Goal: Contribute content: Contribute content

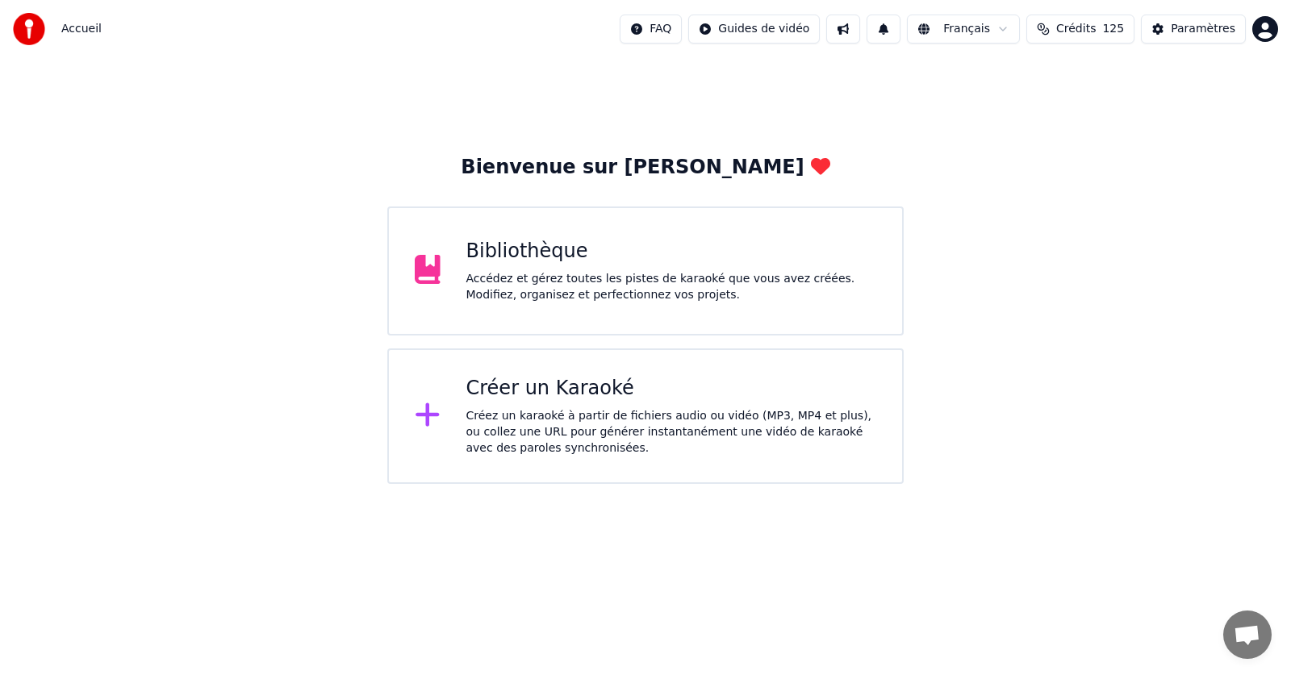
click at [544, 255] on div "Bibliothèque" at bounding box center [671, 252] width 411 height 26
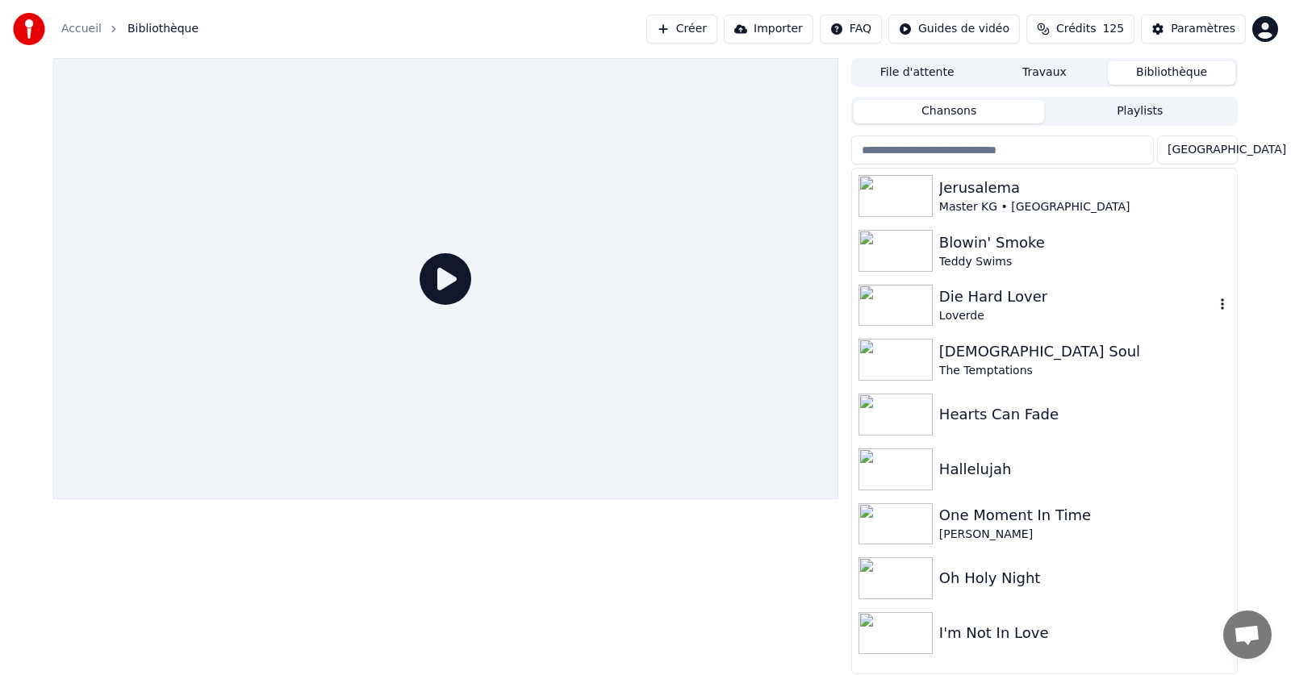
click at [961, 302] on div "Die Hard Lover" at bounding box center [1076, 297] width 275 height 23
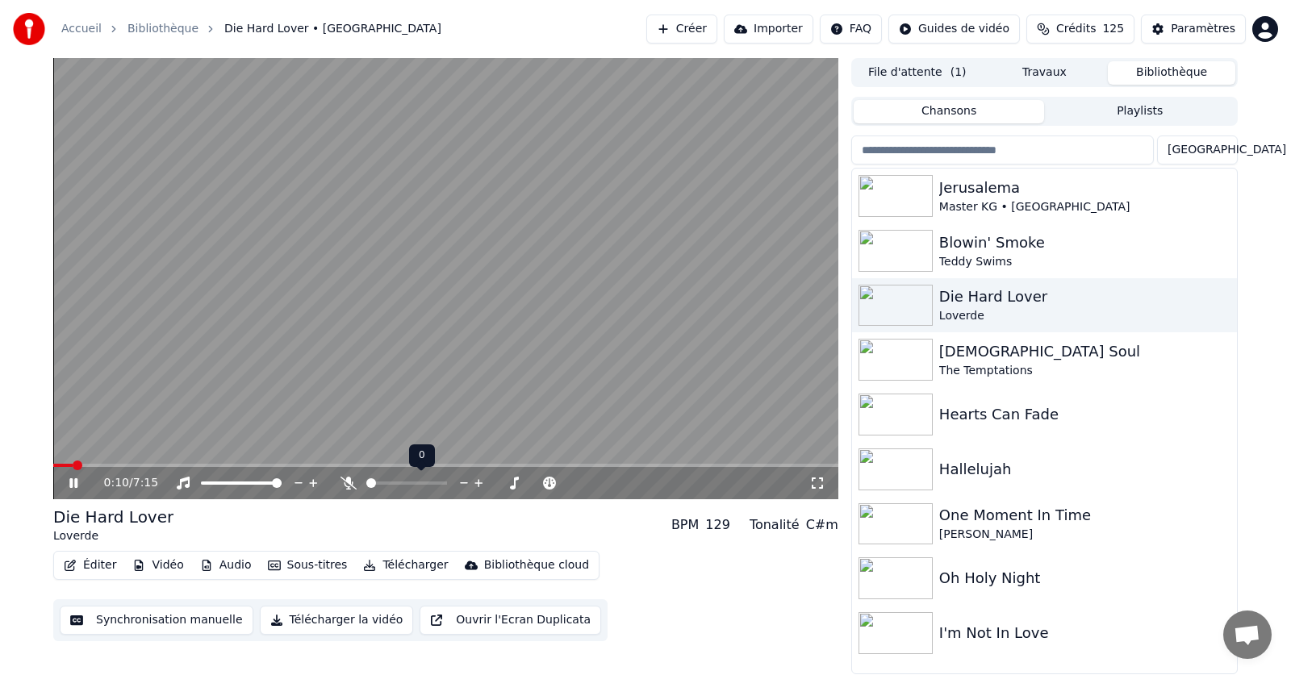
click at [349, 483] on icon at bounding box center [348, 483] width 16 height 13
click at [426, 485] on span at bounding box center [430, 483] width 10 height 10
click at [67, 465] on span at bounding box center [60, 465] width 15 height 3
click at [60, 466] on span at bounding box center [56, 465] width 7 height 3
click at [53, 466] on span at bounding box center [58, 466] width 10 height 10
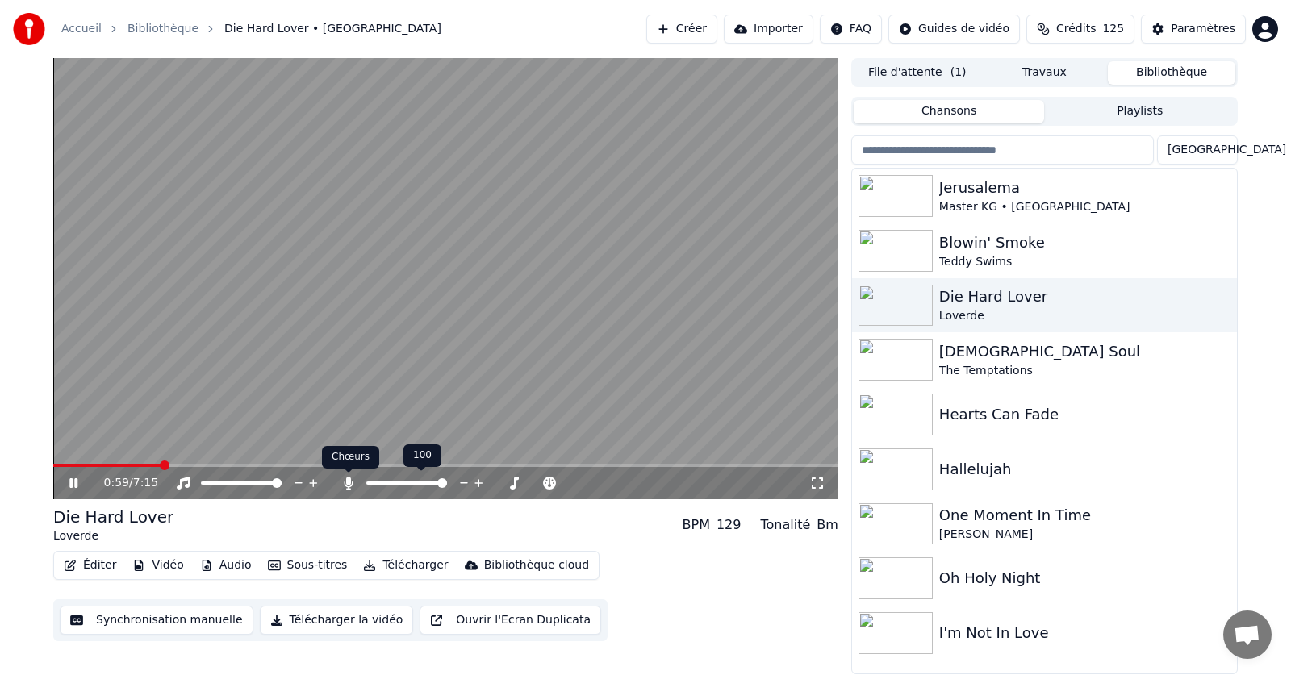
click at [348, 484] on icon at bounding box center [348, 483] width 9 height 13
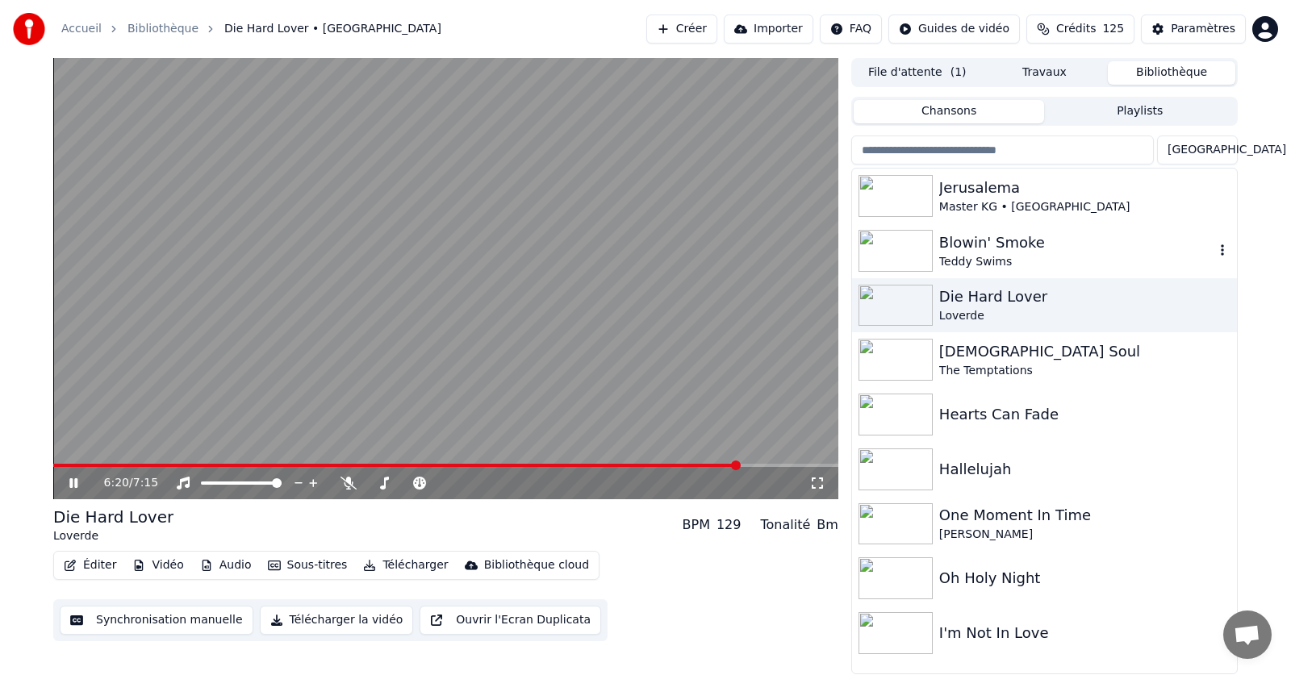
click at [948, 245] on div "Blowin' Smoke" at bounding box center [1076, 243] width 275 height 23
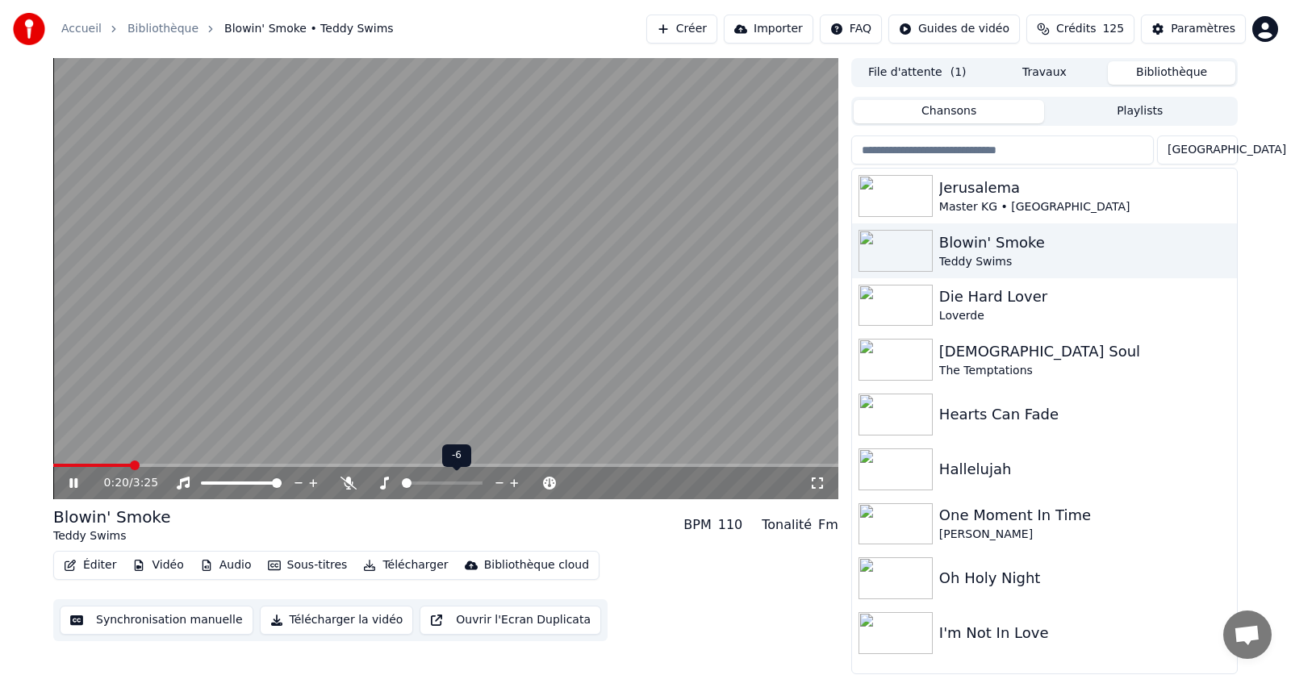
click at [402, 486] on span at bounding box center [407, 483] width 10 height 10
click at [444, 482] on span at bounding box center [442, 483] width 10 height 10
click at [348, 485] on icon at bounding box center [348, 483] width 16 height 13
click at [348, 485] on icon at bounding box center [348, 483] width 9 height 13
click at [956, 351] on div "[DEMOGRAPHIC_DATA] Soul" at bounding box center [1076, 351] width 275 height 23
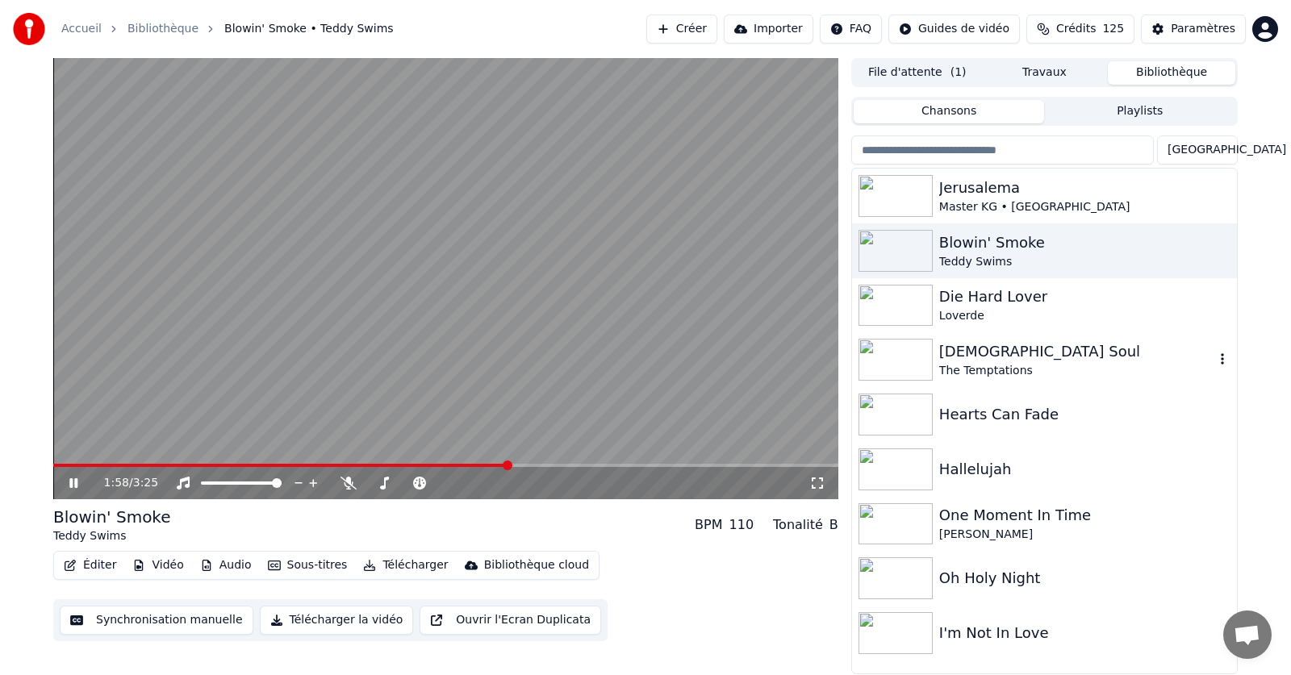
click at [956, 351] on div "[DEMOGRAPHIC_DATA] Soul" at bounding box center [1076, 351] width 275 height 23
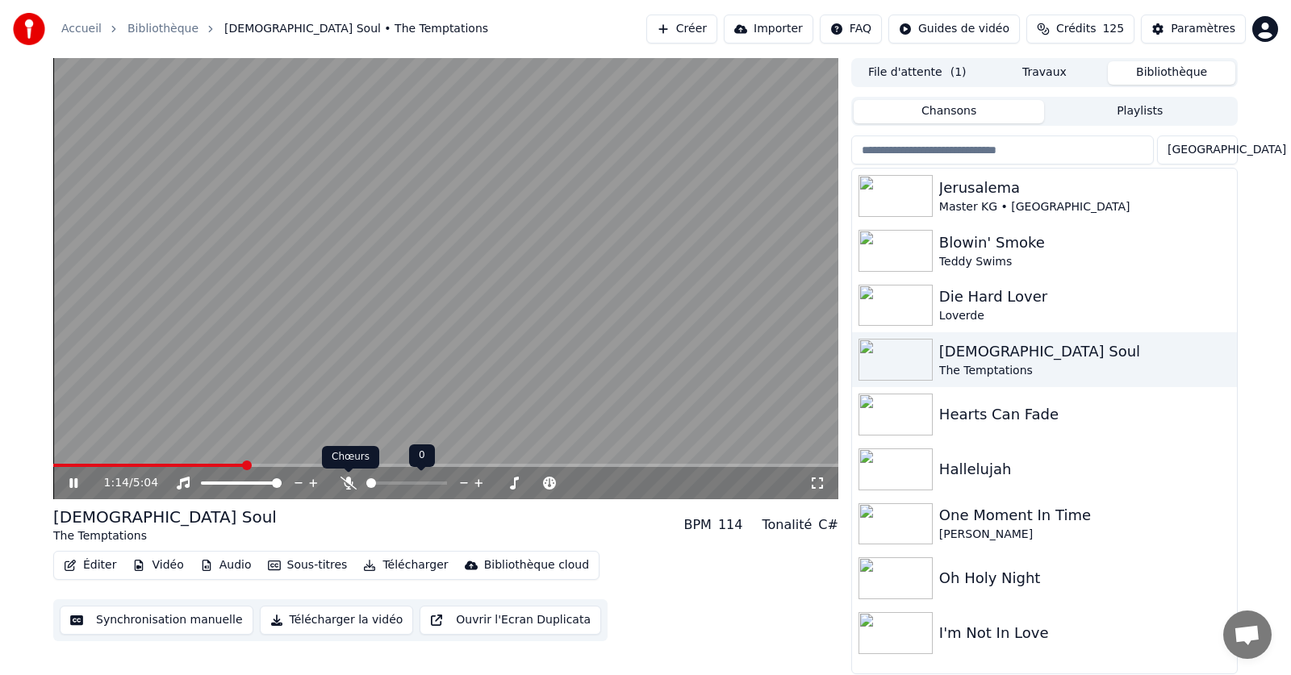
click at [344, 485] on icon at bounding box center [348, 483] width 16 height 13
click at [344, 485] on icon at bounding box center [348, 483] width 9 height 13
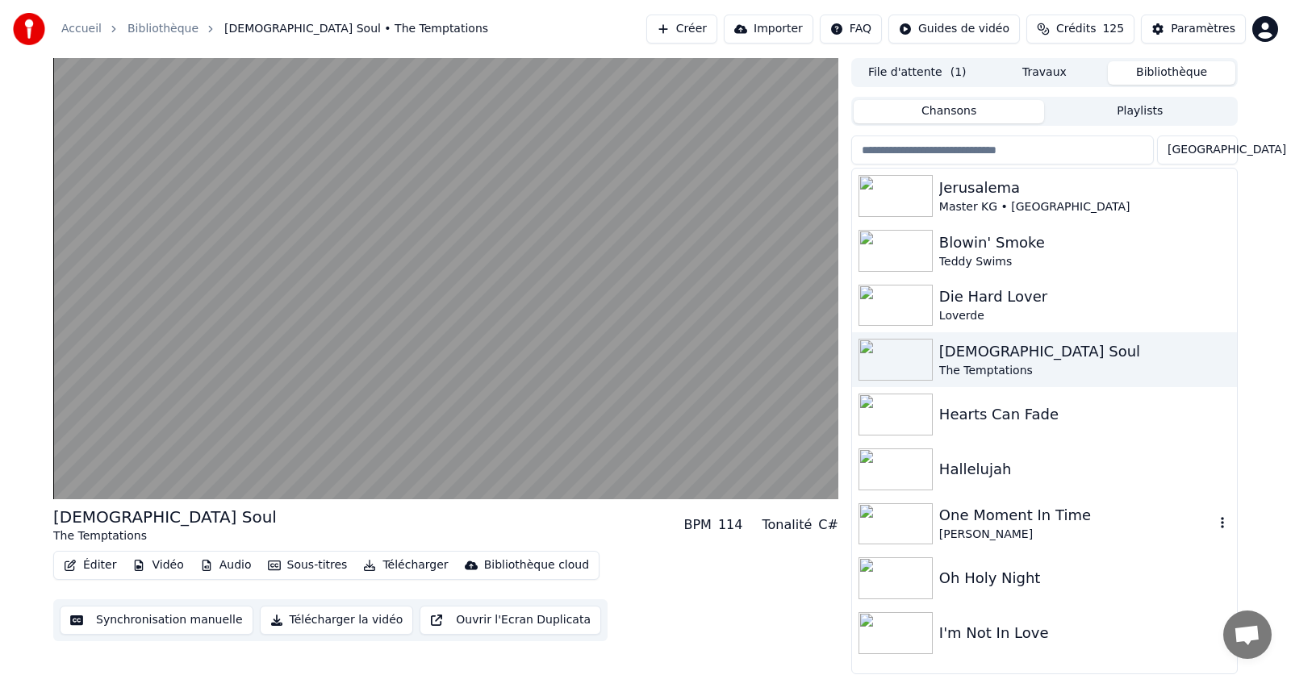
click at [956, 515] on div "One Moment In Time" at bounding box center [1076, 515] width 275 height 23
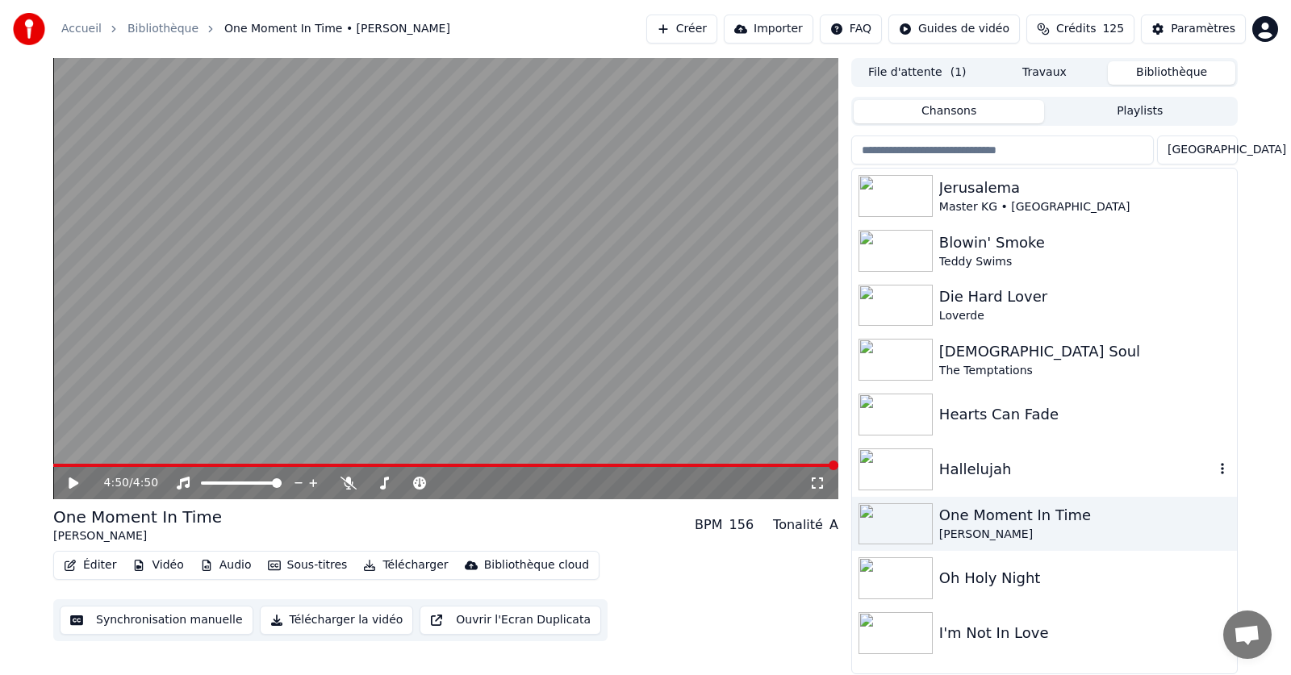
click at [957, 466] on div "Hallelujah" at bounding box center [1076, 469] width 275 height 23
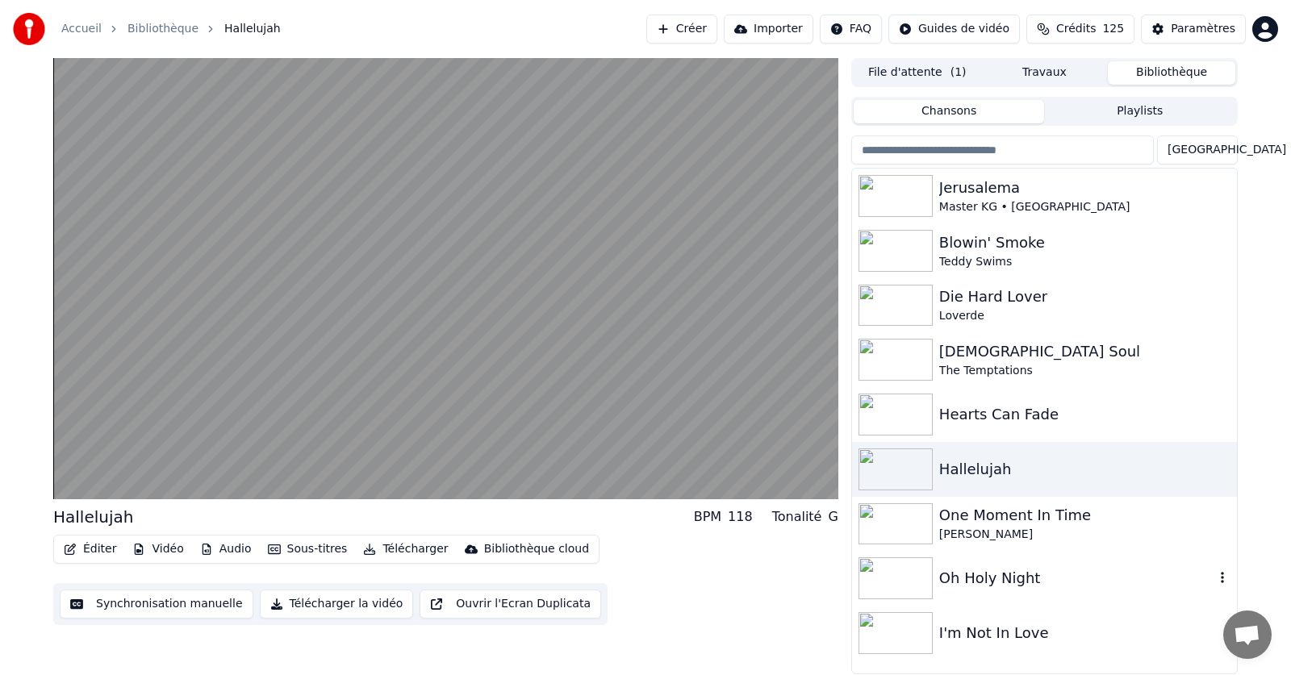
click at [970, 578] on div "Oh Holy Night" at bounding box center [1076, 578] width 275 height 23
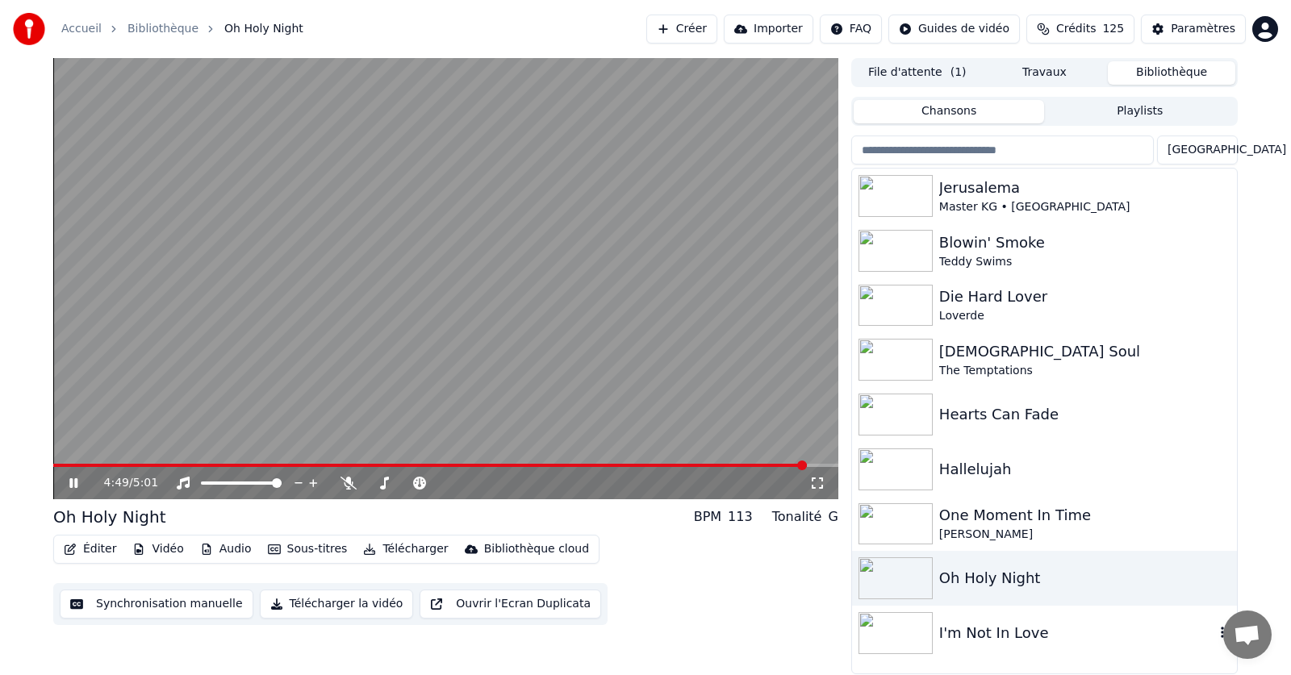
click at [958, 636] on div "I'm Not In Love" at bounding box center [1076, 633] width 275 height 23
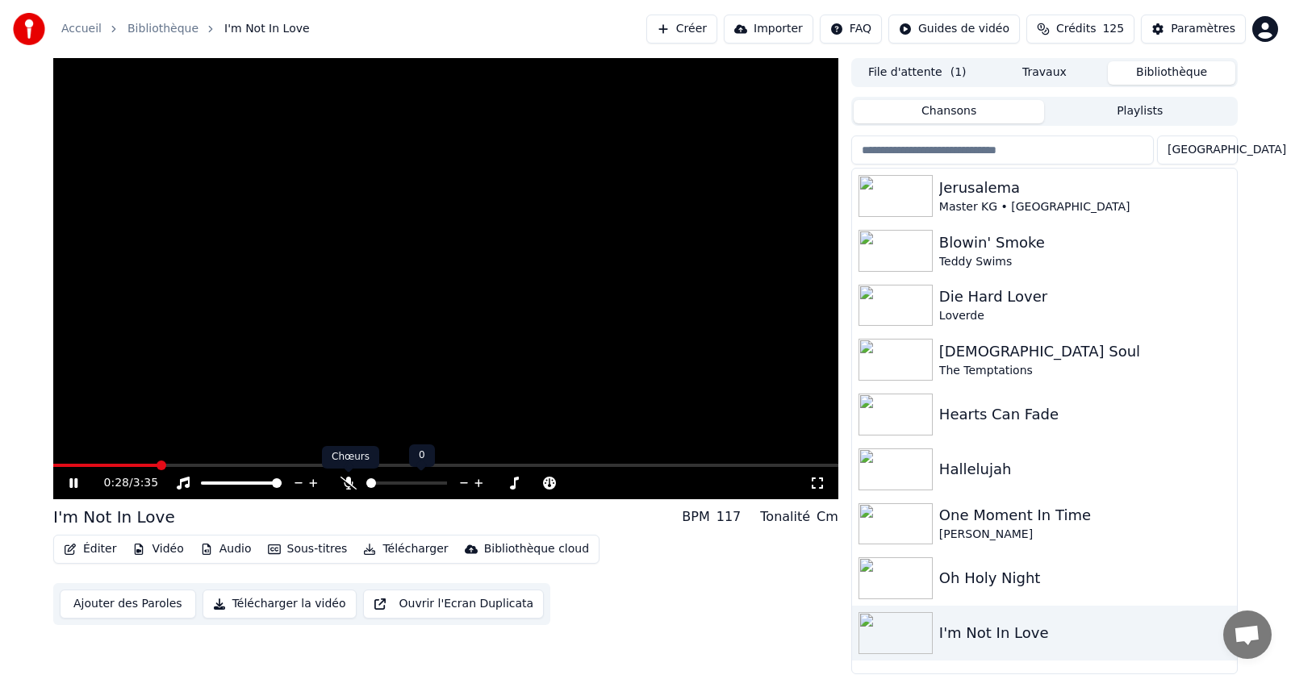
click at [346, 484] on icon at bounding box center [348, 483] width 16 height 13
click at [346, 484] on icon at bounding box center [348, 483] width 9 height 13
click at [369, 482] on span at bounding box center [371, 483] width 10 height 10
click at [969, 417] on div "Hearts Can Fade" at bounding box center [1076, 414] width 275 height 23
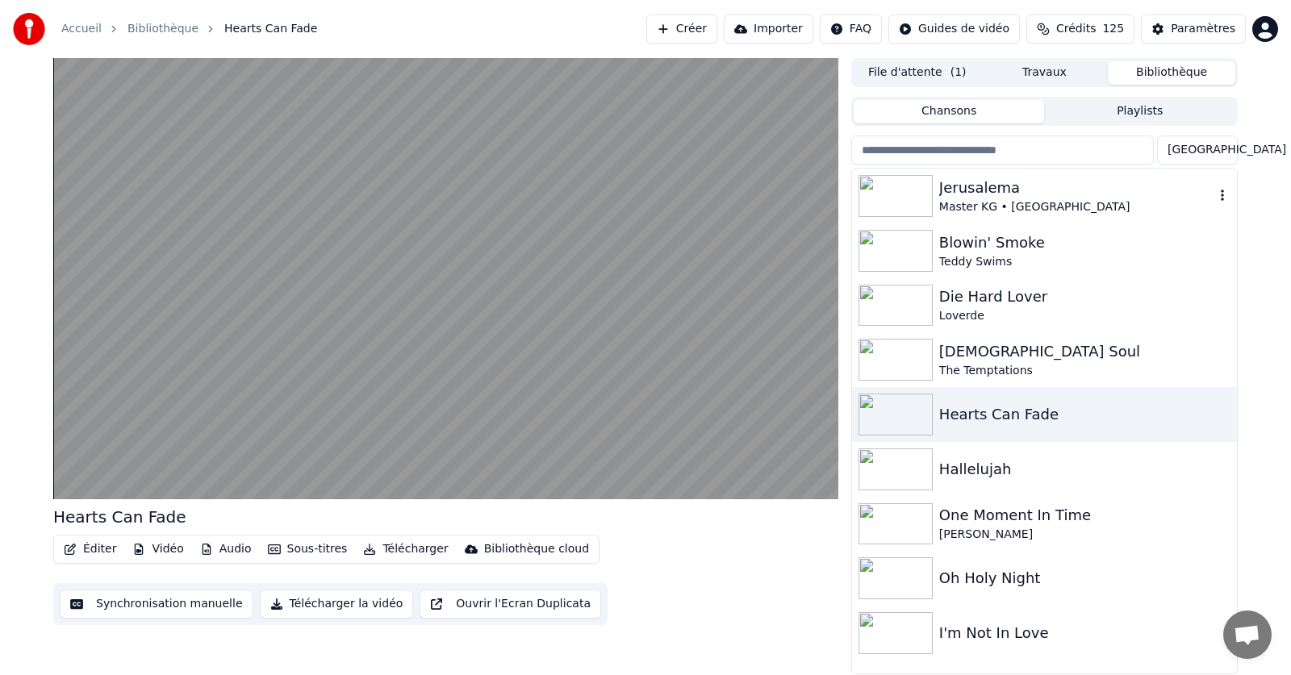
click at [897, 202] on img at bounding box center [895, 196] width 74 height 42
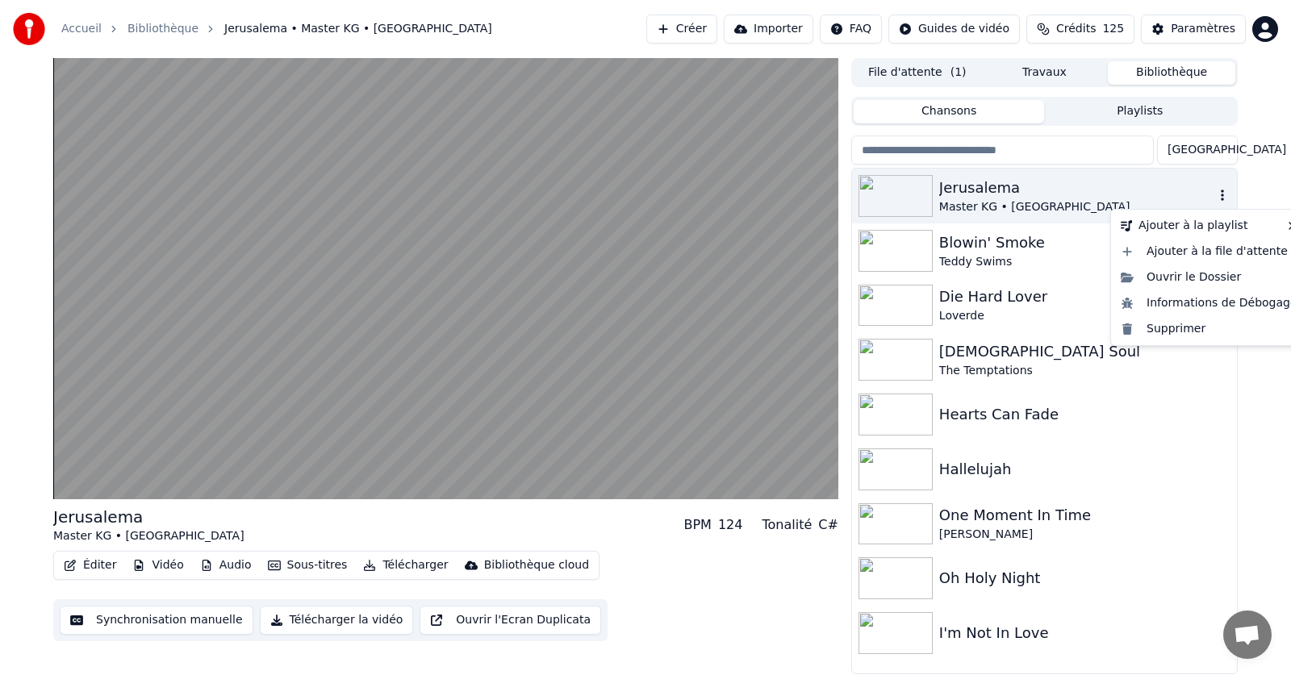
click at [1220, 199] on icon "button" at bounding box center [1222, 195] width 16 height 13
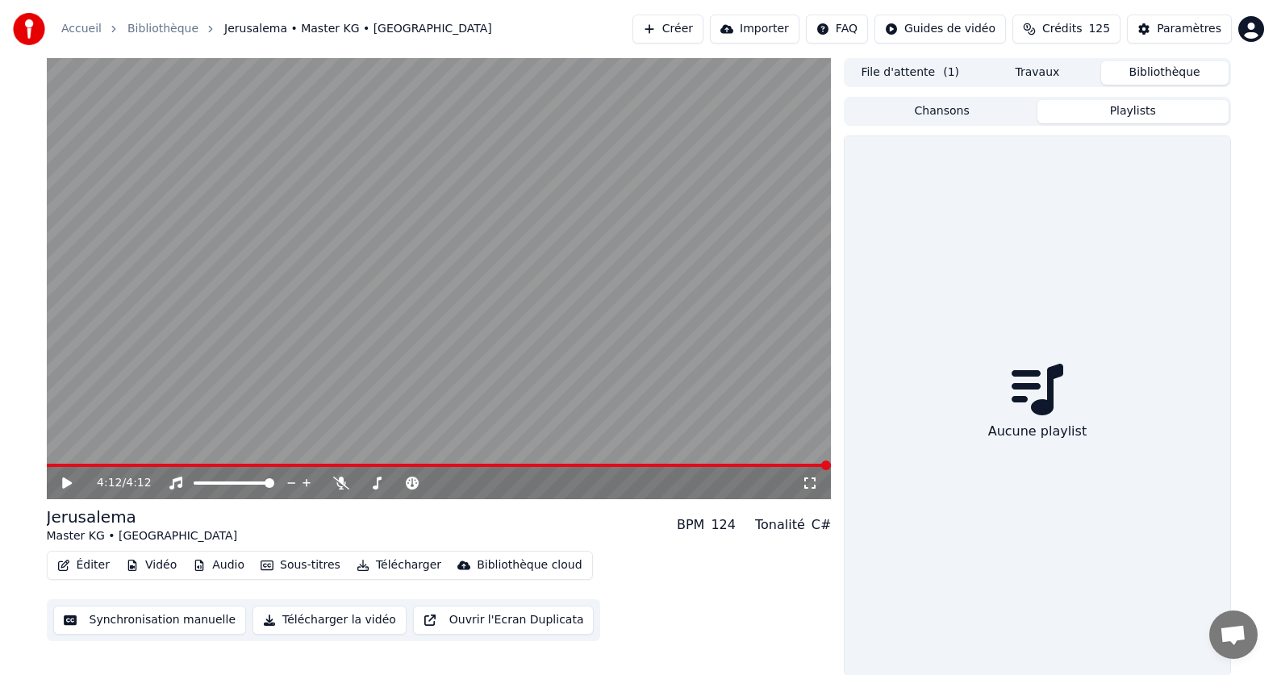
click at [1103, 114] on button "Playlists" at bounding box center [1132, 111] width 191 height 23
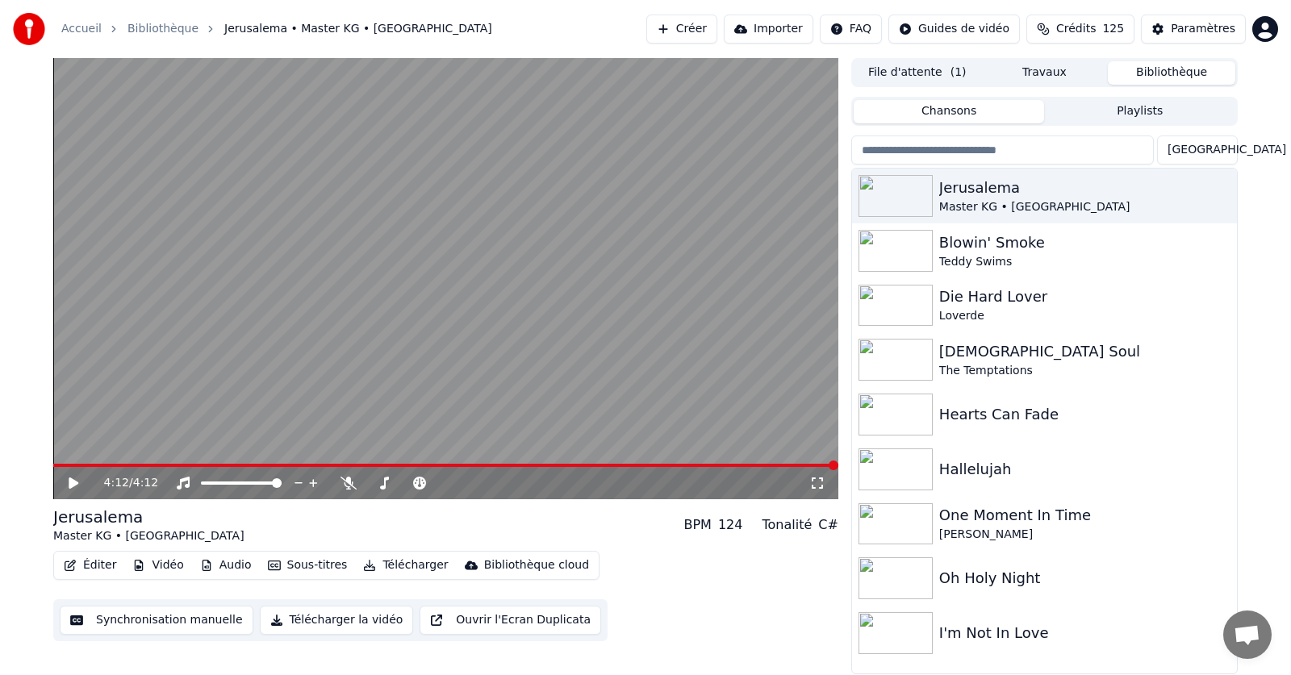
click at [946, 112] on button "Chansons" at bounding box center [948, 111] width 191 height 23
click at [717, 27] on button "Créer" at bounding box center [681, 29] width 71 height 29
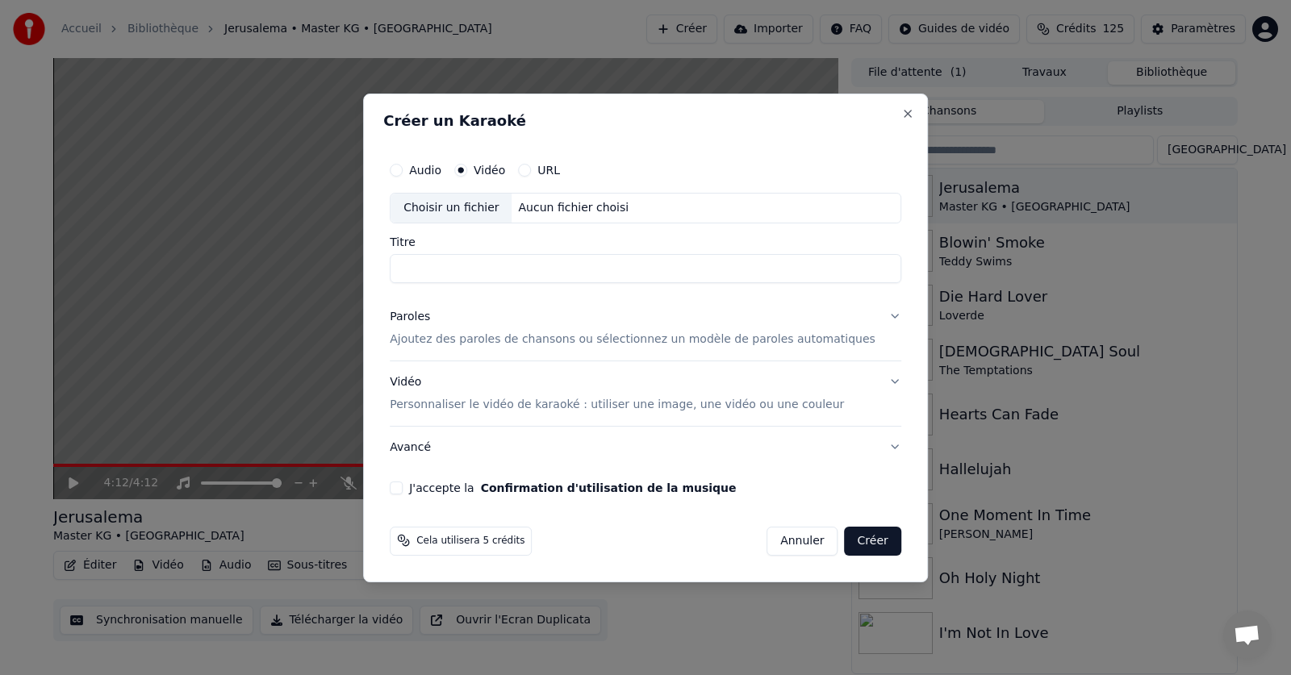
click at [432, 272] on input "Titre" at bounding box center [645, 268] width 511 height 29
click at [459, 202] on div "Choisir un fichier" at bounding box center [450, 208] width 121 height 29
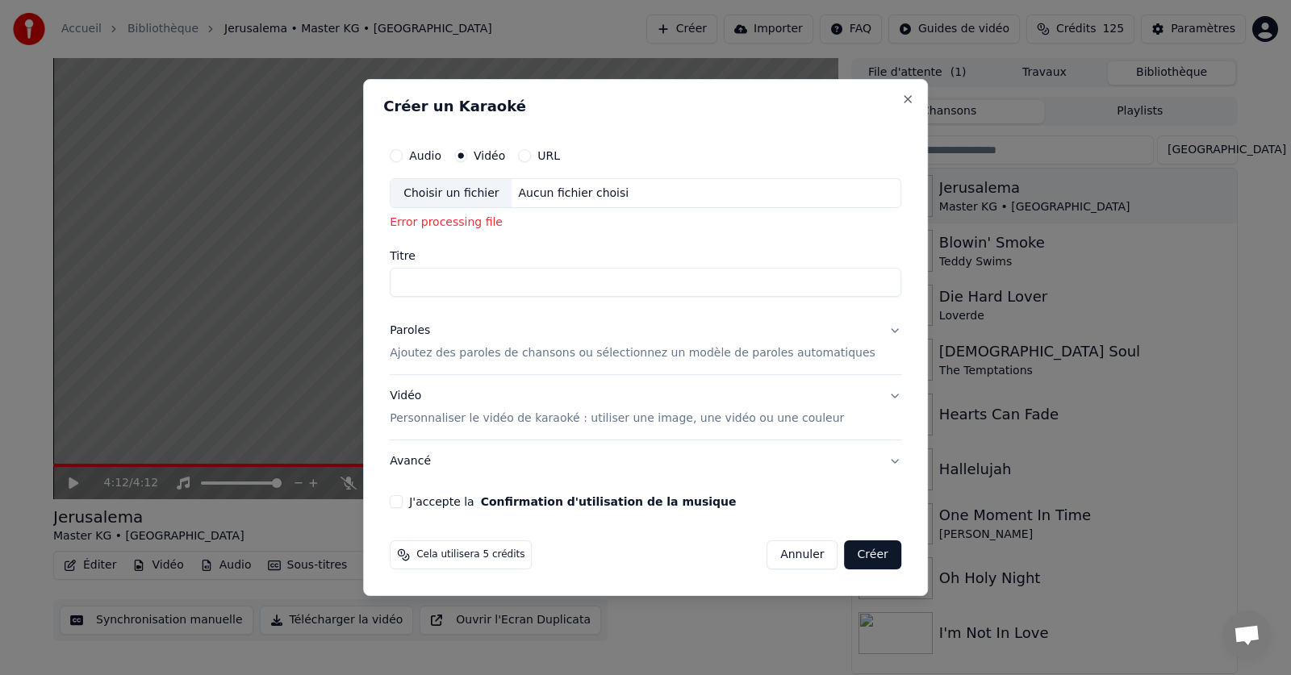
click at [472, 195] on div "Choisir un fichier" at bounding box center [450, 193] width 121 height 29
click at [403, 156] on button "Audio" at bounding box center [396, 155] width 13 height 13
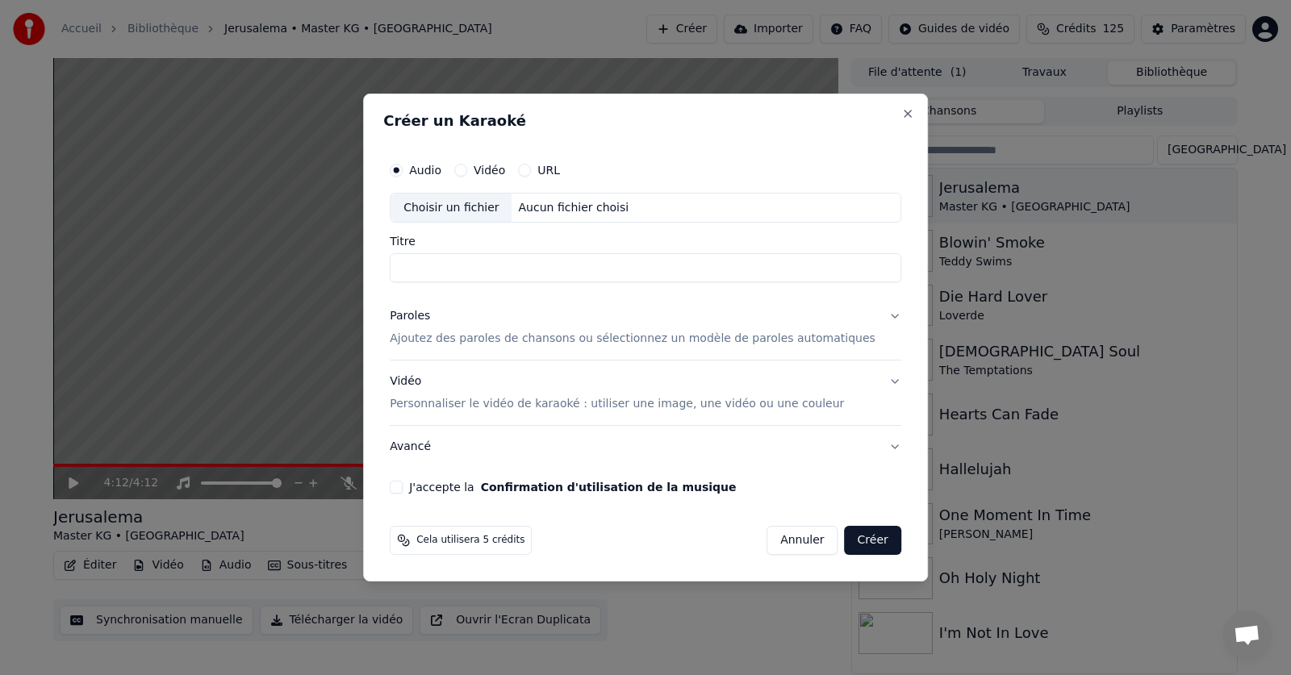
click at [505, 173] on label "Vidéo" at bounding box center [488, 170] width 31 height 11
click at [467, 173] on button "Vidéo" at bounding box center [460, 170] width 13 height 13
click at [403, 172] on button "Audio" at bounding box center [396, 170] width 13 height 13
click at [458, 207] on div "Choisir un fichier" at bounding box center [450, 208] width 121 height 29
click at [467, 171] on button "Vidéo" at bounding box center [460, 170] width 13 height 13
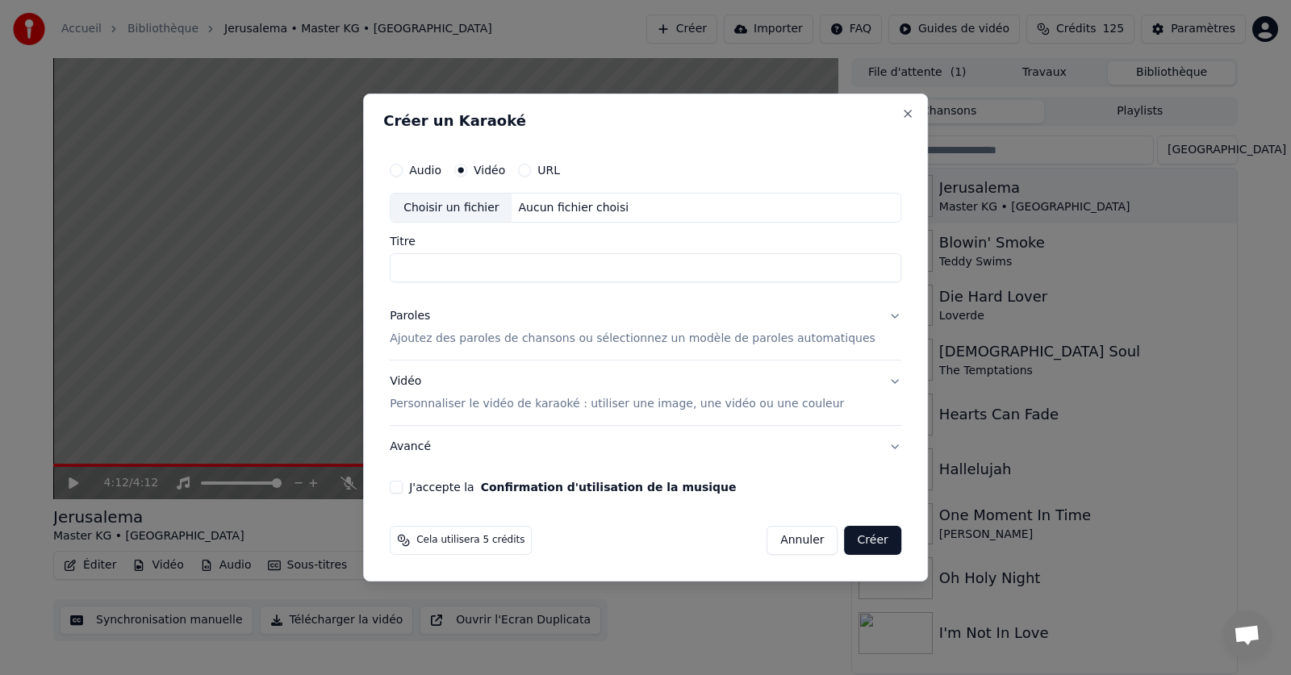
click at [476, 209] on div "Choisir un fichier" at bounding box center [450, 208] width 121 height 29
type input "**********"
click at [871, 441] on button "Avancé" at bounding box center [645, 447] width 511 height 42
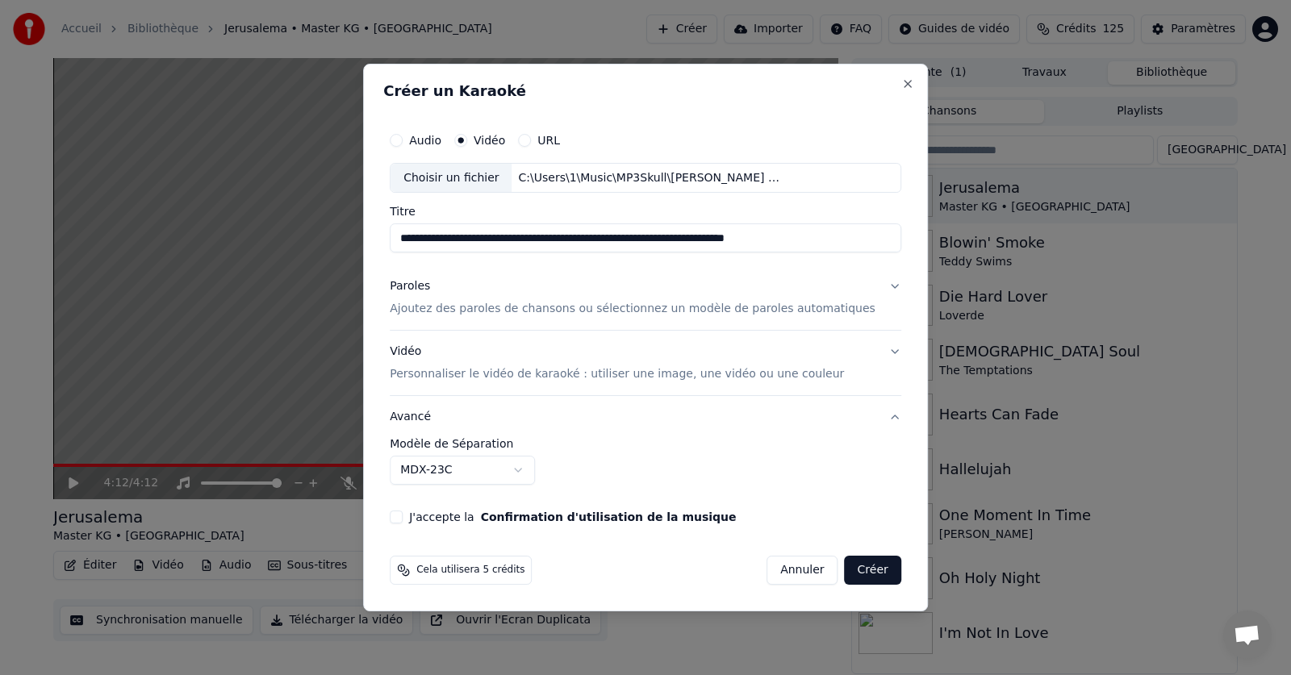
click at [868, 417] on button "Avancé" at bounding box center [645, 417] width 511 height 42
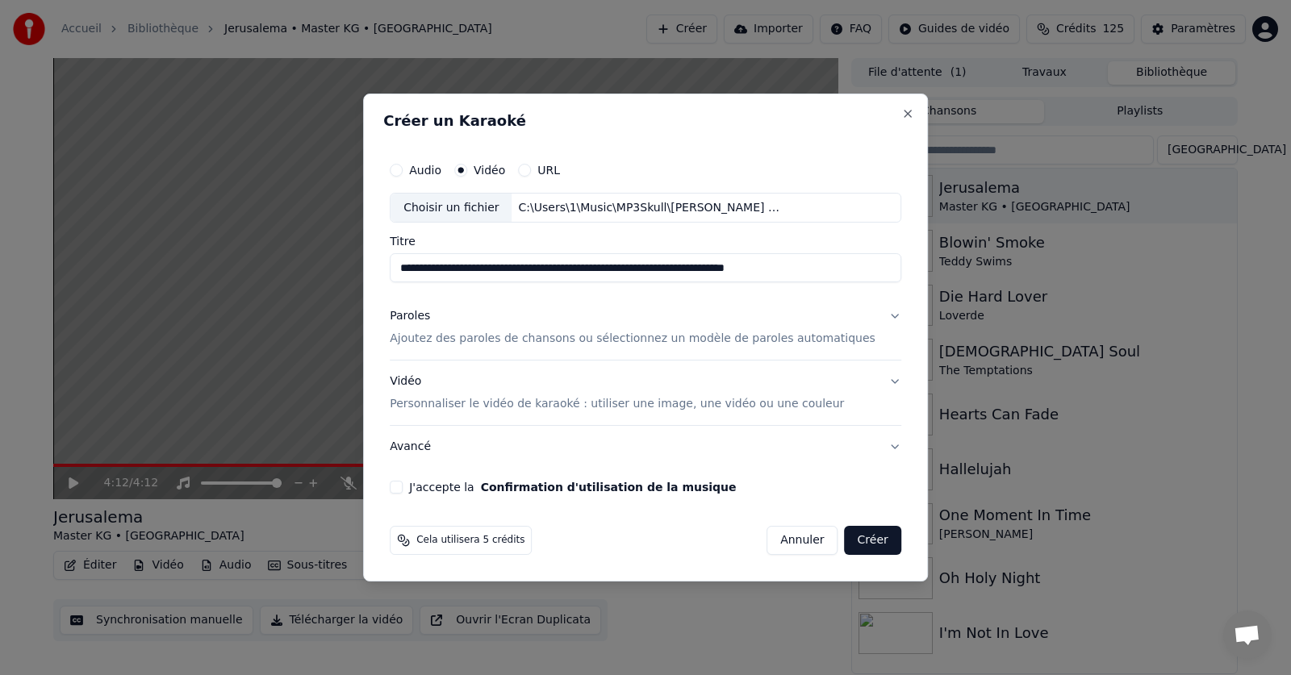
click at [867, 382] on button "Vidéo Personnaliser le vidéo de karaoké : utiliser une image, une vidéo ou une …" at bounding box center [645, 393] width 511 height 65
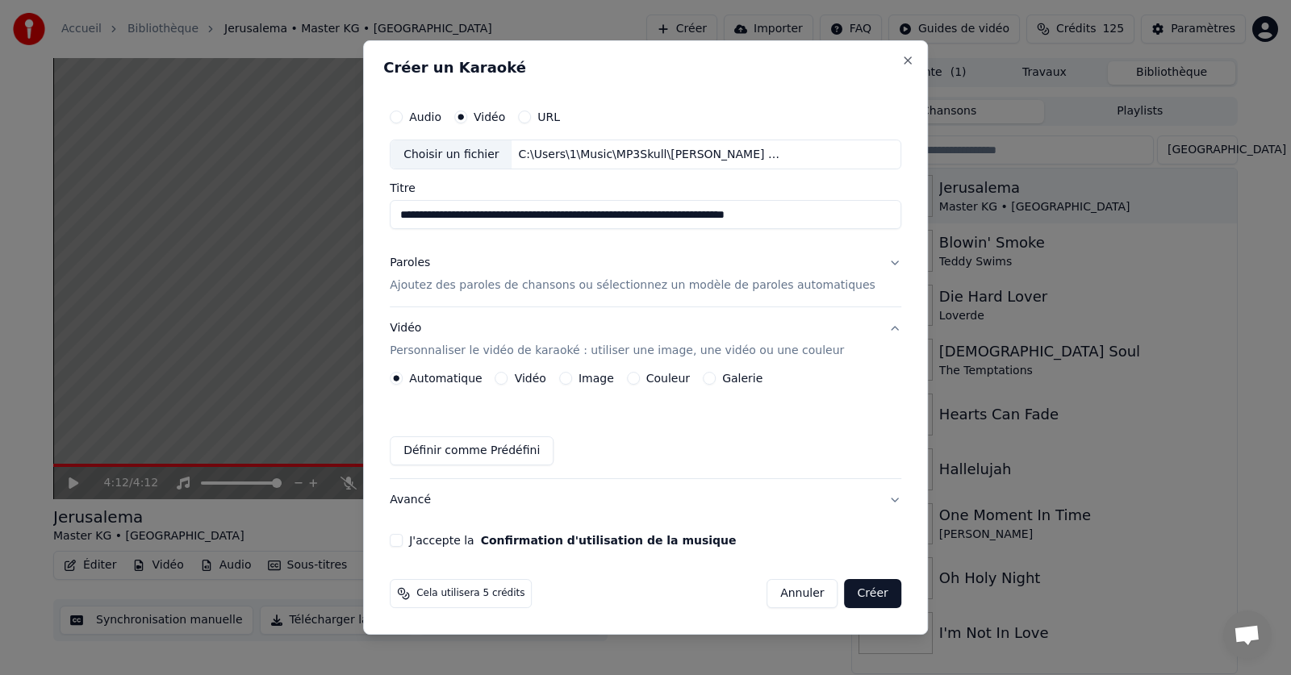
click at [680, 378] on label "Couleur" at bounding box center [668, 378] width 44 height 11
click at [640, 378] on button "Couleur" at bounding box center [633, 378] width 13 height 13
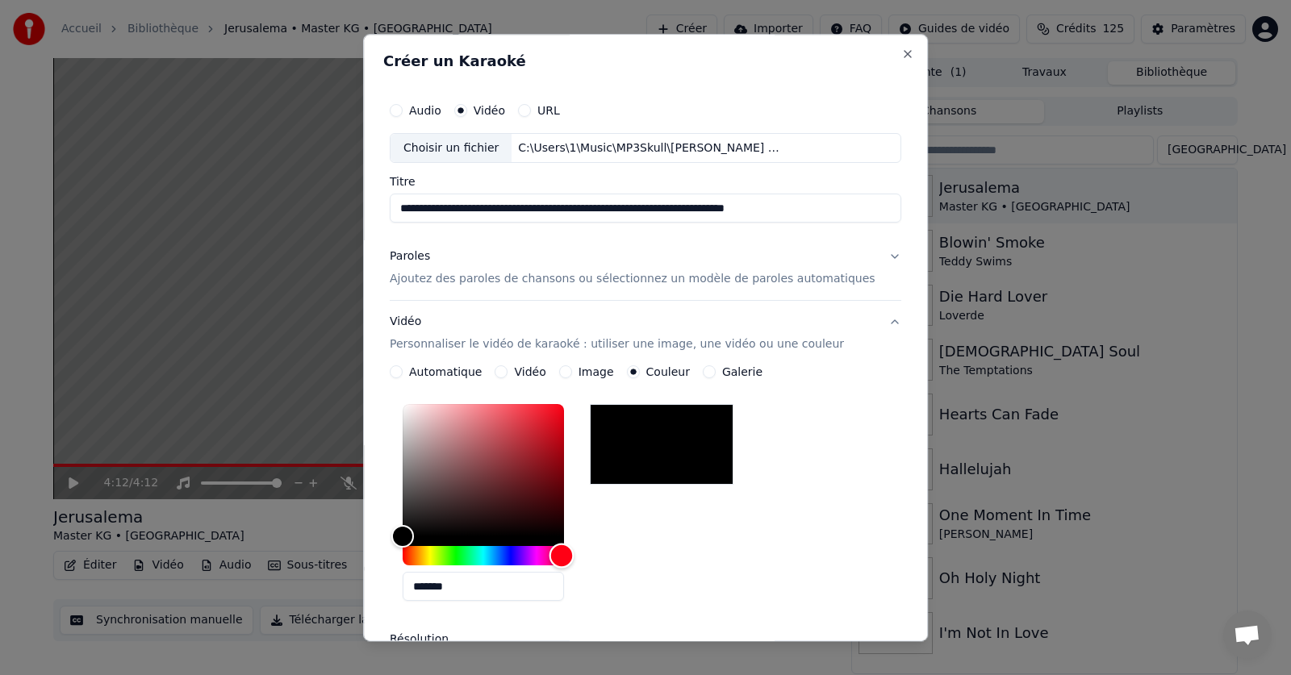
drag, startPoint x: 419, startPoint y: 557, endPoint x: 579, endPoint y: 555, distance: 160.5
click at [574, 555] on div "Hue" at bounding box center [561, 556] width 25 height 25
type input "*******"
drag, startPoint x: 415, startPoint y: 534, endPoint x: 403, endPoint y: 562, distance: 31.0
click at [403, 562] on div "**********" at bounding box center [645, 459] width 524 height 742
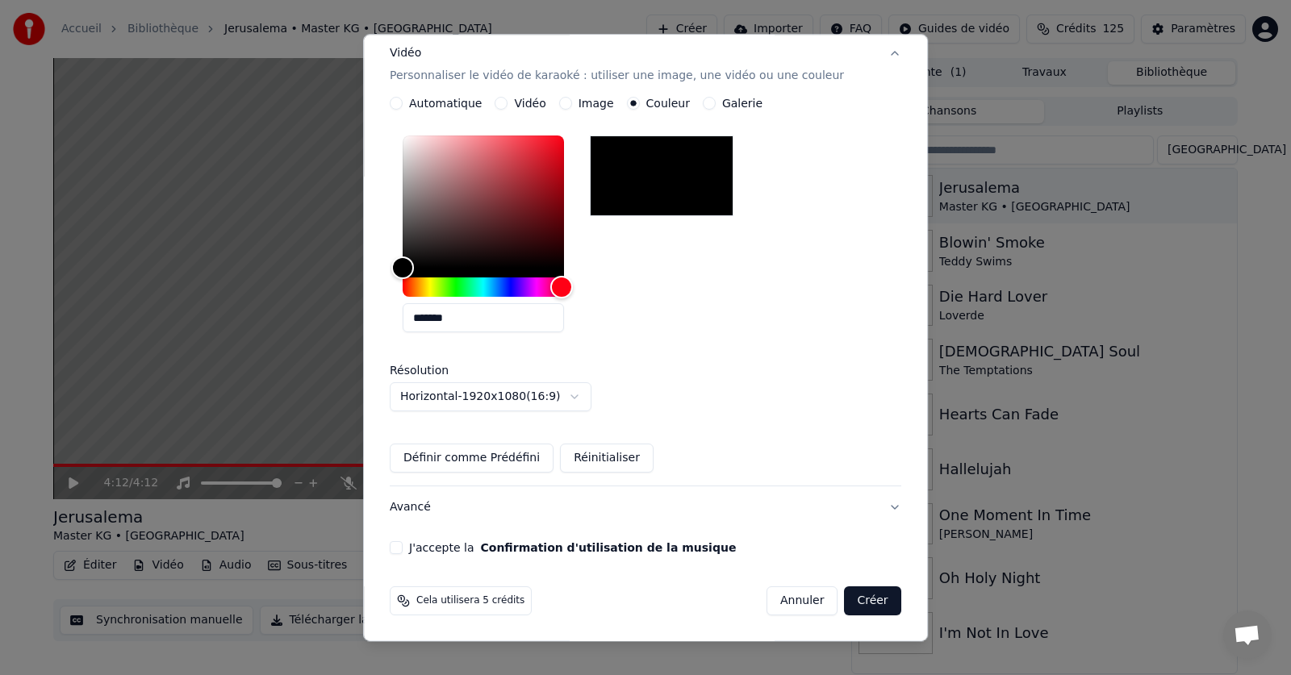
scroll to position [269, 0]
click at [403, 549] on button "J'accepte la Confirmation d'utilisation de la musique" at bounding box center [396, 547] width 13 height 13
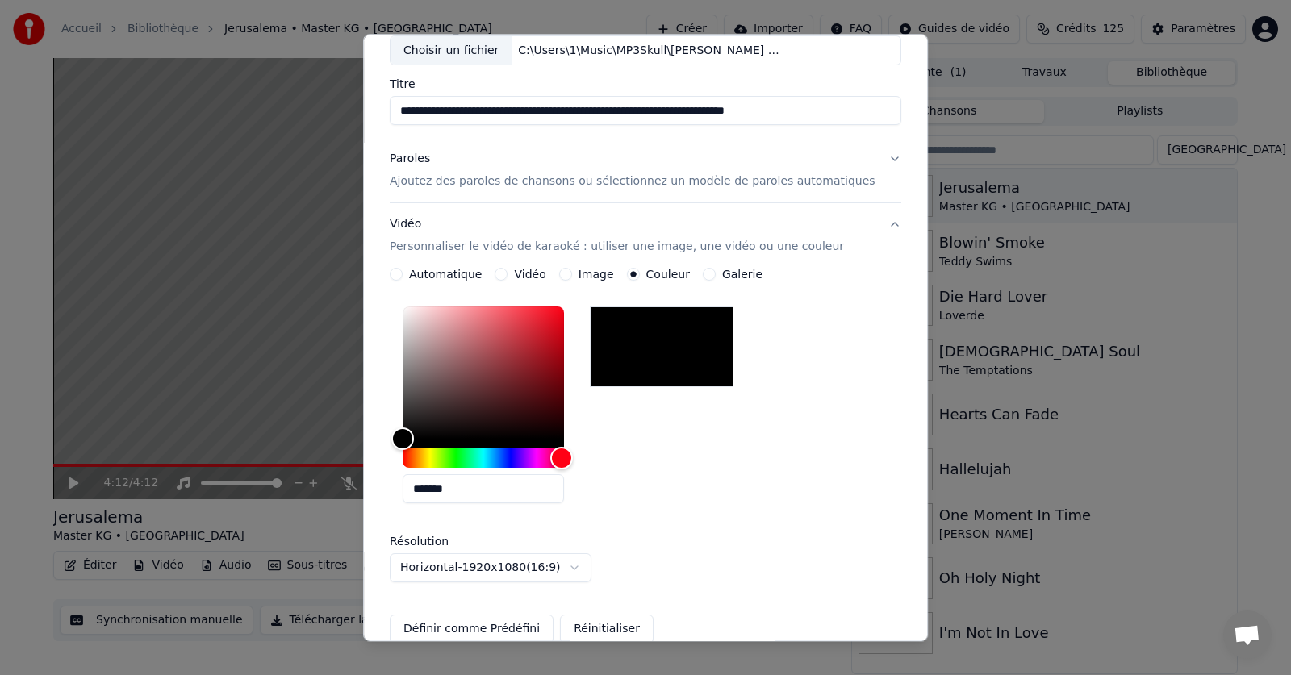
scroll to position [0, 0]
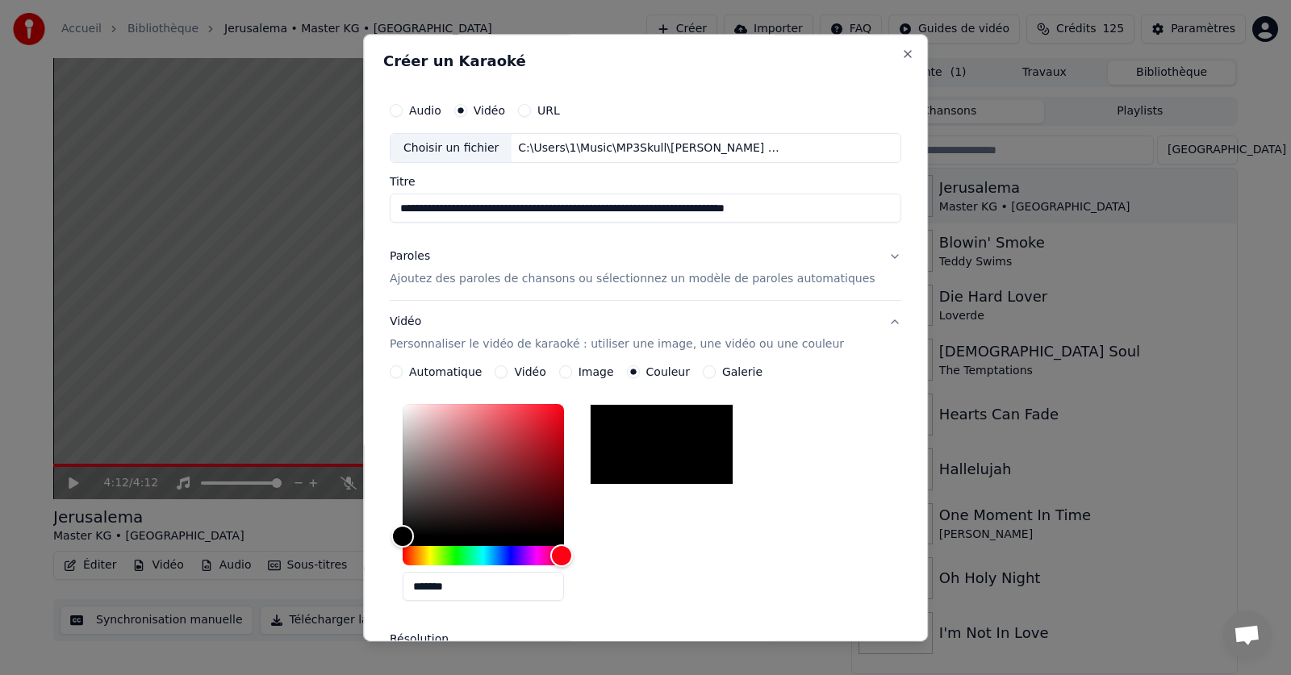
click at [862, 252] on button "Paroles Ajoutez des paroles de chansons ou sélectionnez un modèle de paroles au…" at bounding box center [645, 268] width 511 height 65
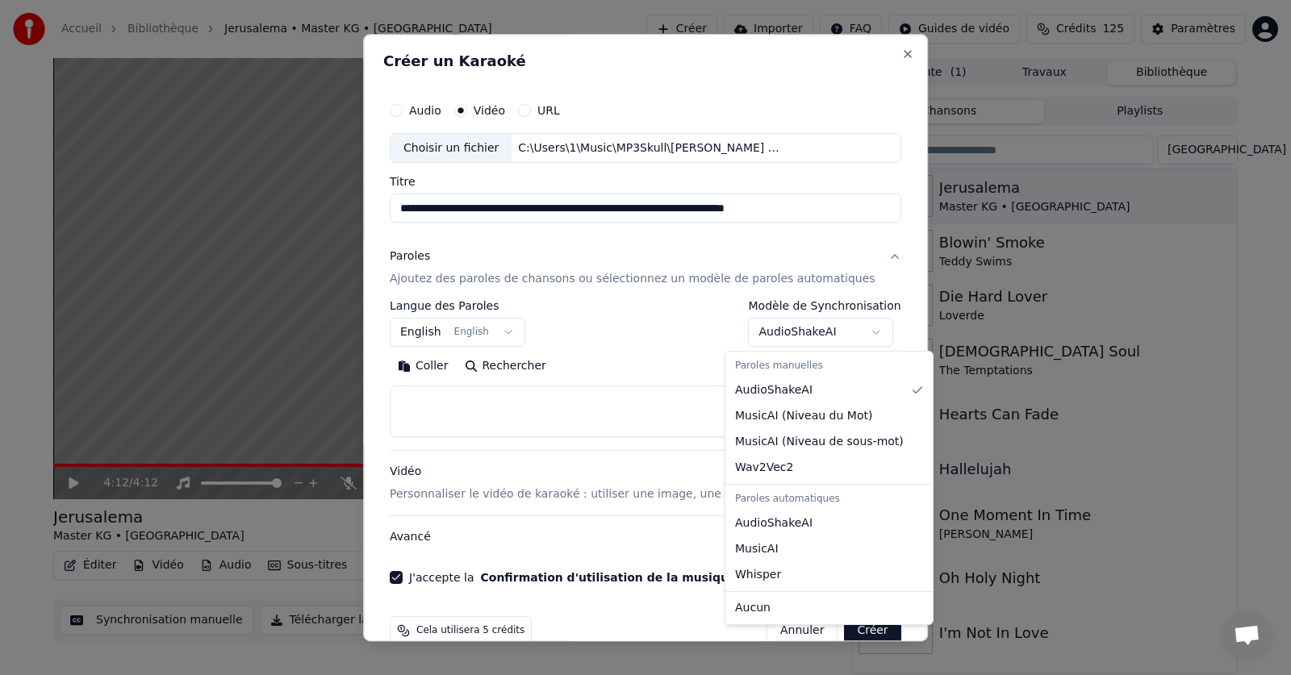
click at [852, 332] on body "**********" at bounding box center [645, 337] width 1291 height 675
select select "**********"
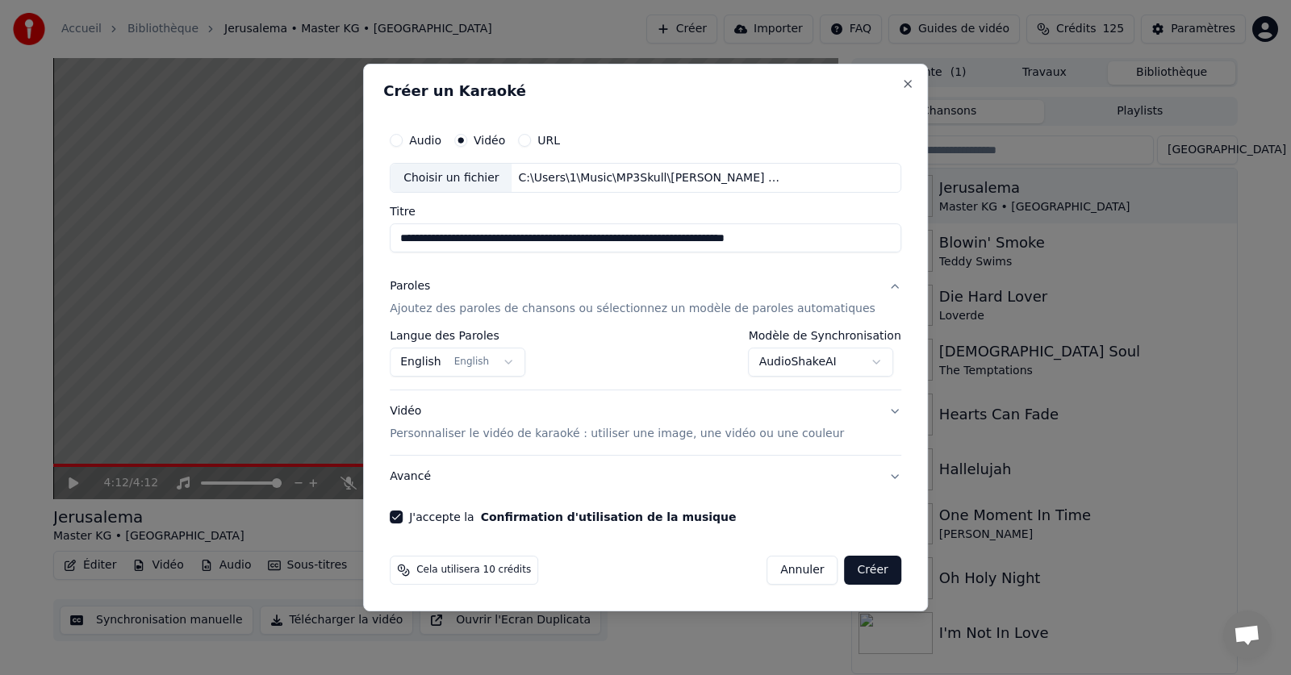
click at [845, 569] on button "Créer" at bounding box center [873, 570] width 56 height 29
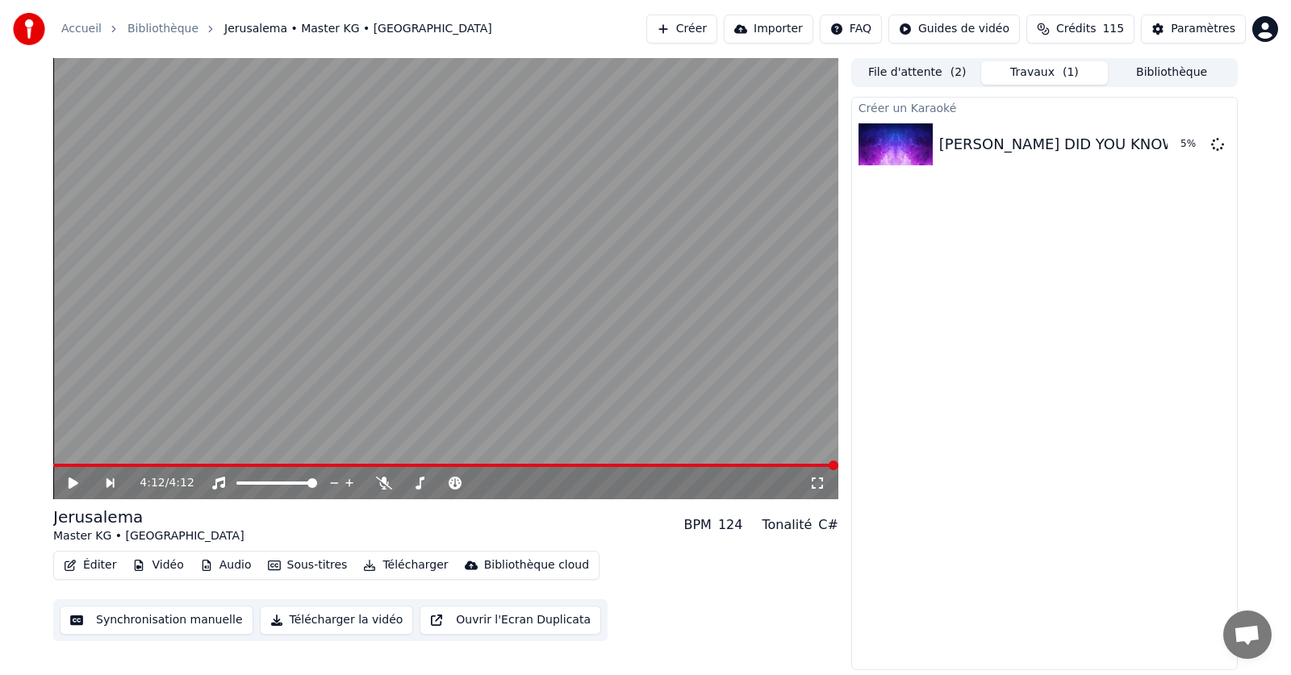
click at [715, 31] on button "Créer" at bounding box center [681, 29] width 71 height 29
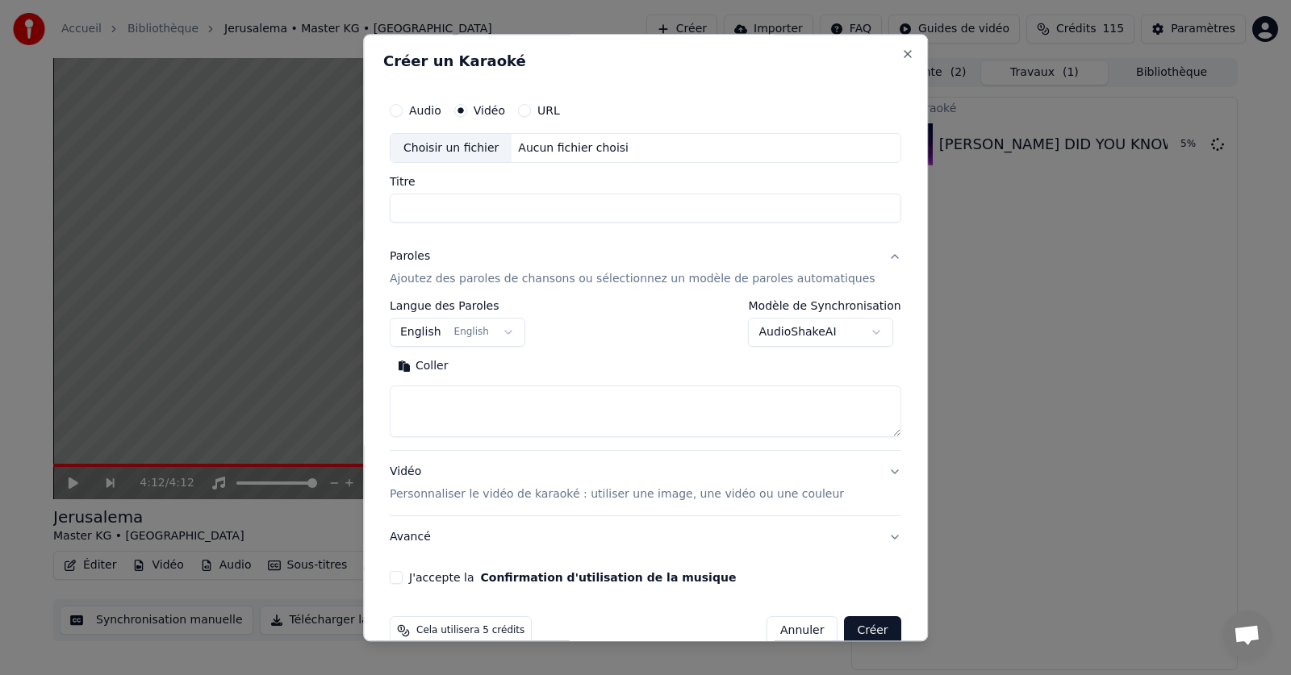
click at [454, 147] on div "Choisir un fichier" at bounding box center [450, 148] width 121 height 29
type input "**********"
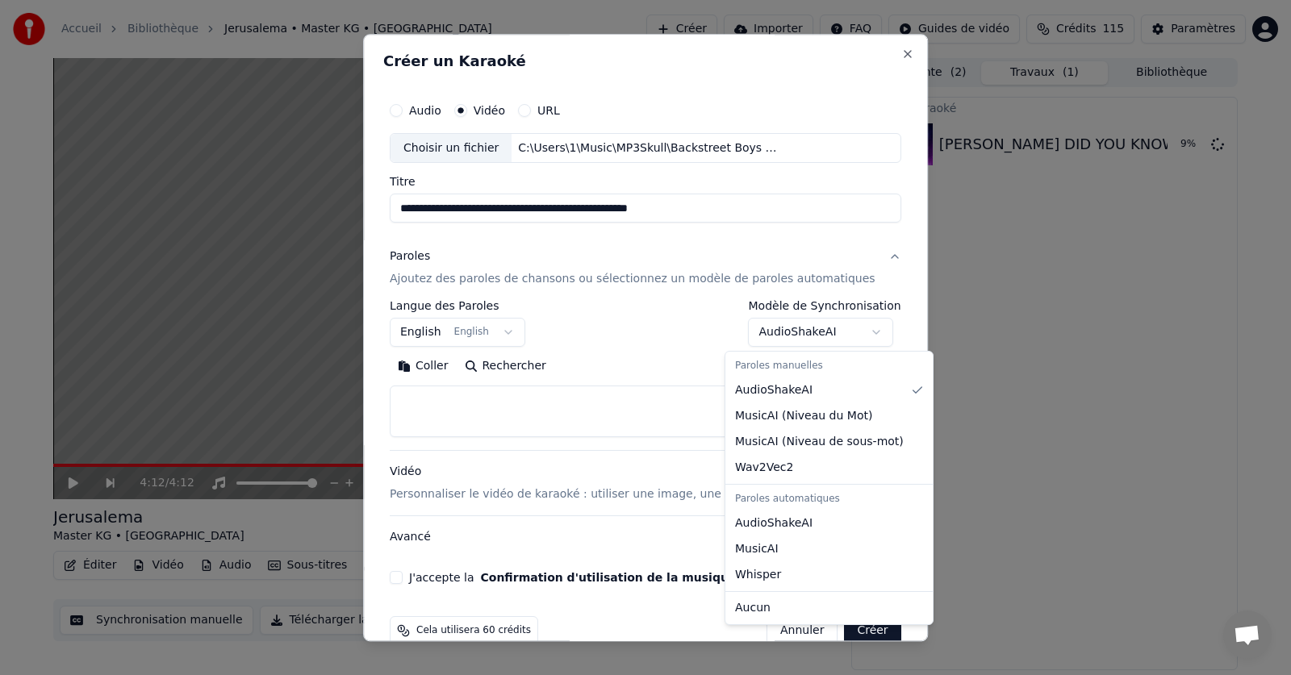
click at [851, 331] on body "**********" at bounding box center [645, 337] width 1291 height 675
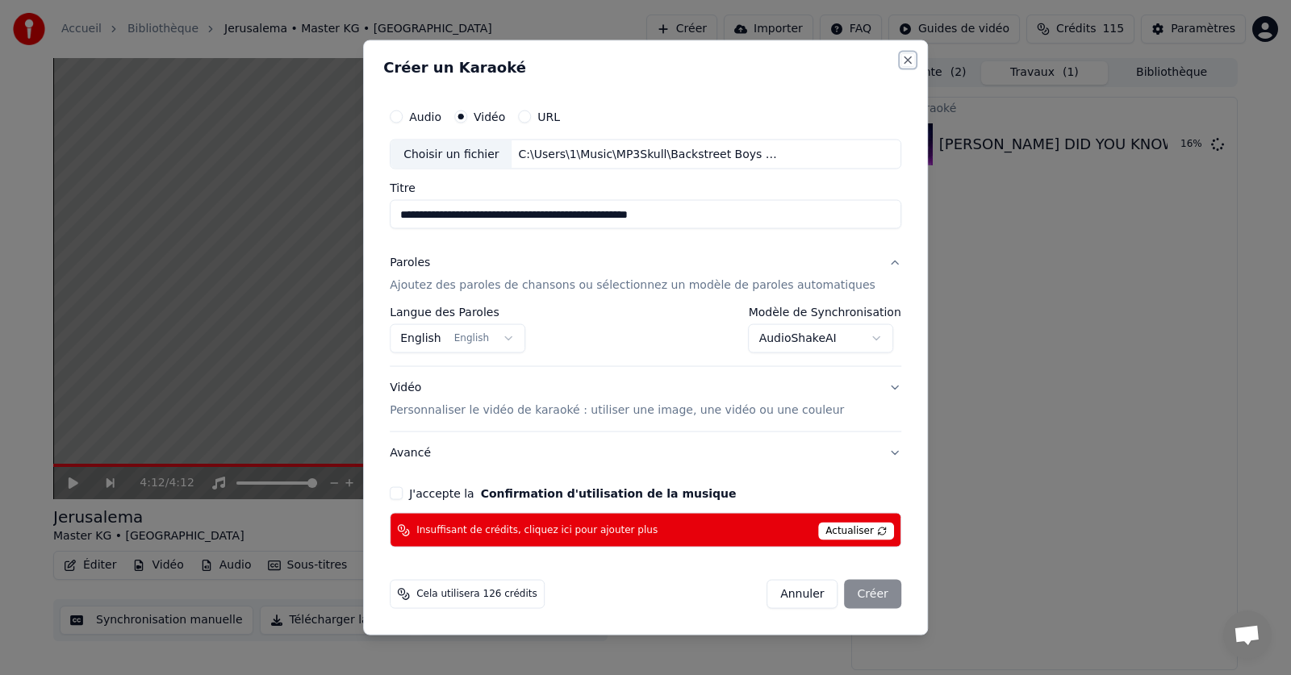
click at [901, 56] on button "Close" at bounding box center [907, 59] width 13 height 13
select select "**********"
select select
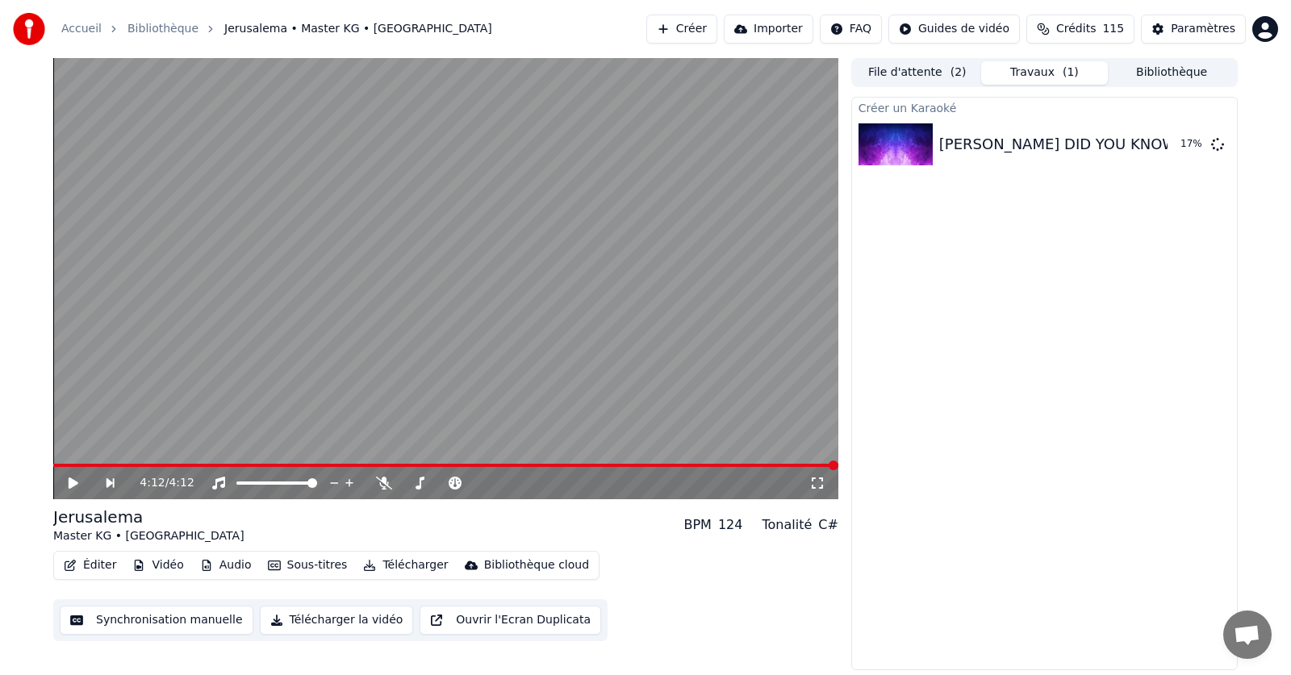
click at [717, 30] on button "Créer" at bounding box center [681, 29] width 71 height 29
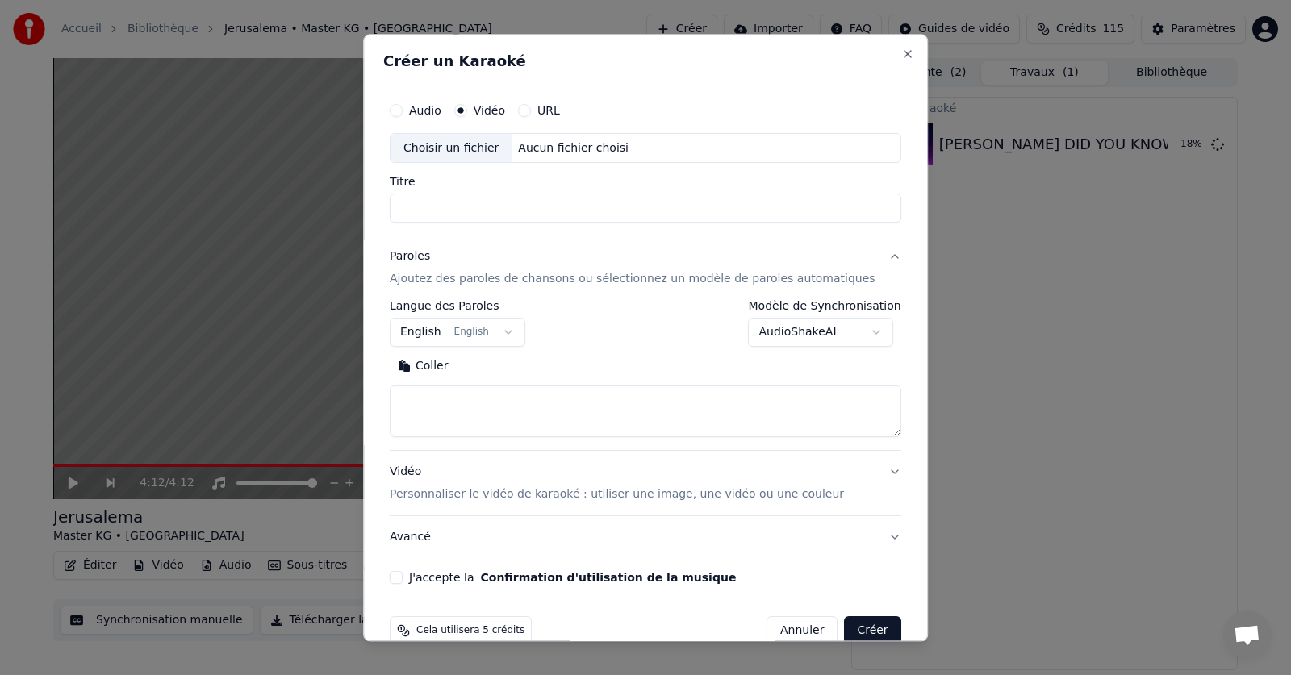
click at [473, 152] on div "Choisir un fichier" at bounding box center [450, 148] width 121 height 29
type input "**********"
click at [403, 576] on button "J'accepte la Confirmation d'utilisation de la musique" at bounding box center [396, 578] width 13 height 13
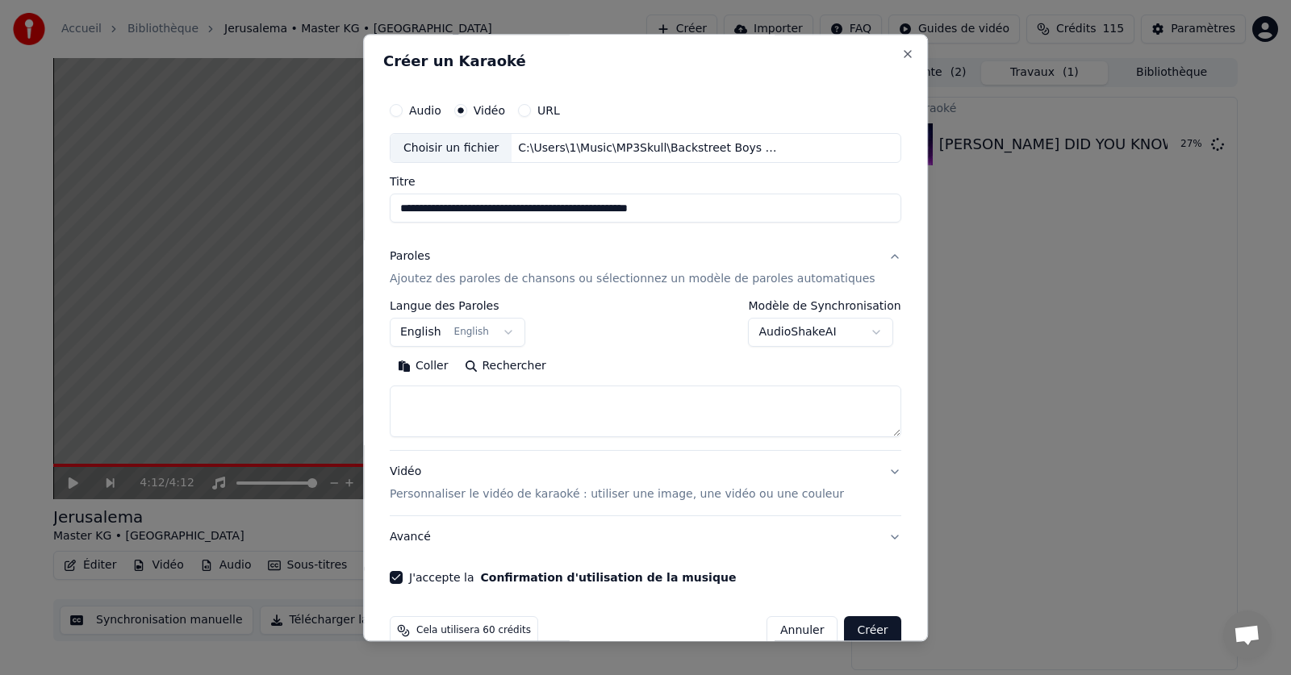
click at [862, 470] on button "Vidéo Personnaliser le vidéo de karaoké : utiliser une image, une vidéo ou une …" at bounding box center [645, 484] width 511 height 65
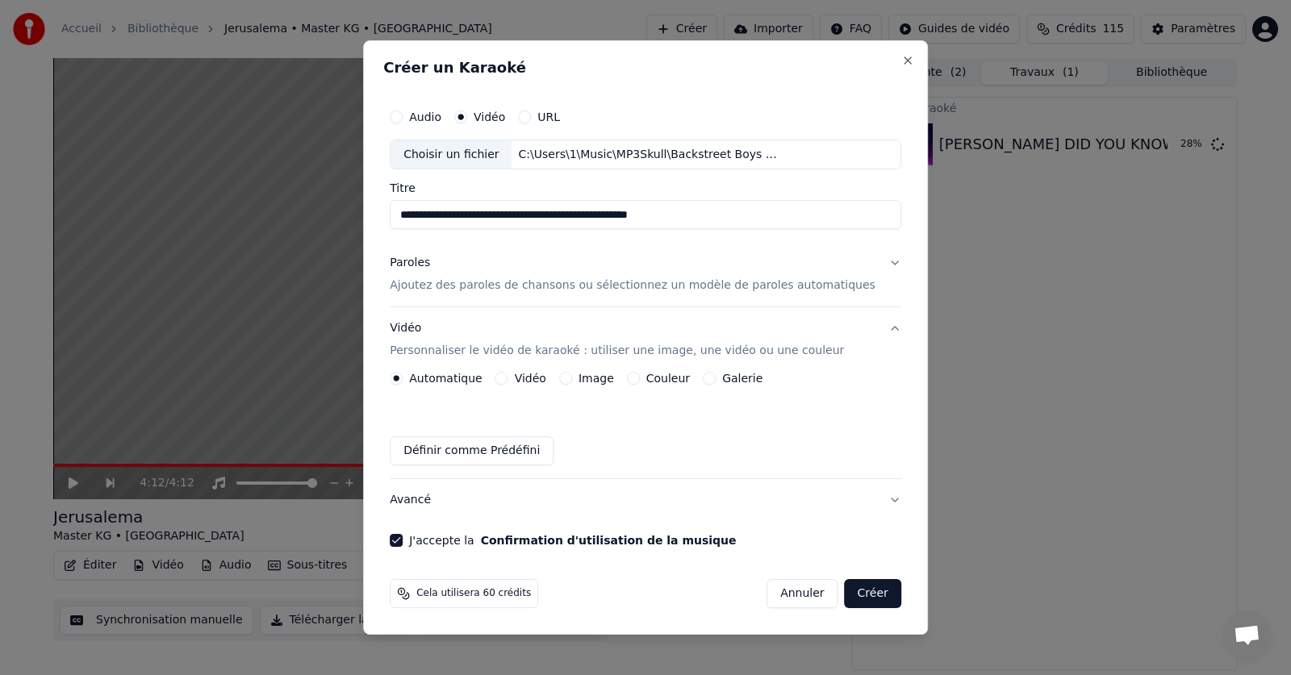
click at [676, 382] on label "Couleur" at bounding box center [668, 378] width 44 height 11
click at [640, 382] on button "Couleur" at bounding box center [633, 378] width 13 height 13
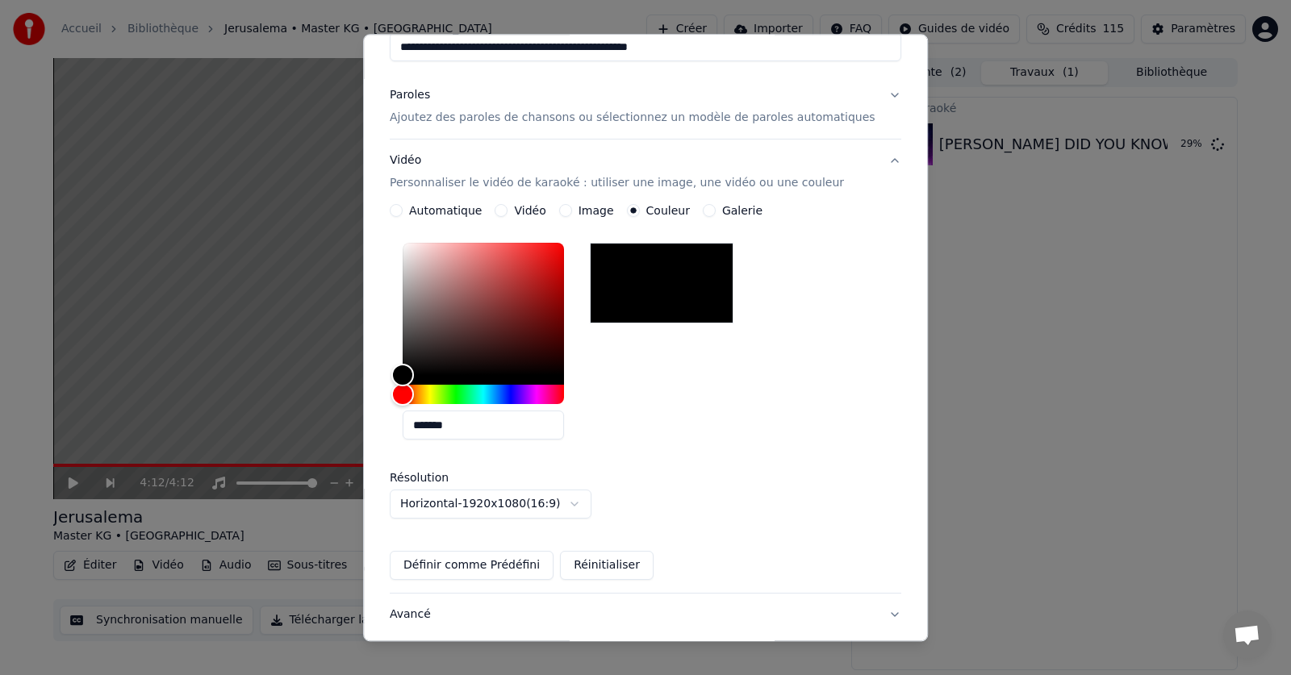
scroll to position [269, 0]
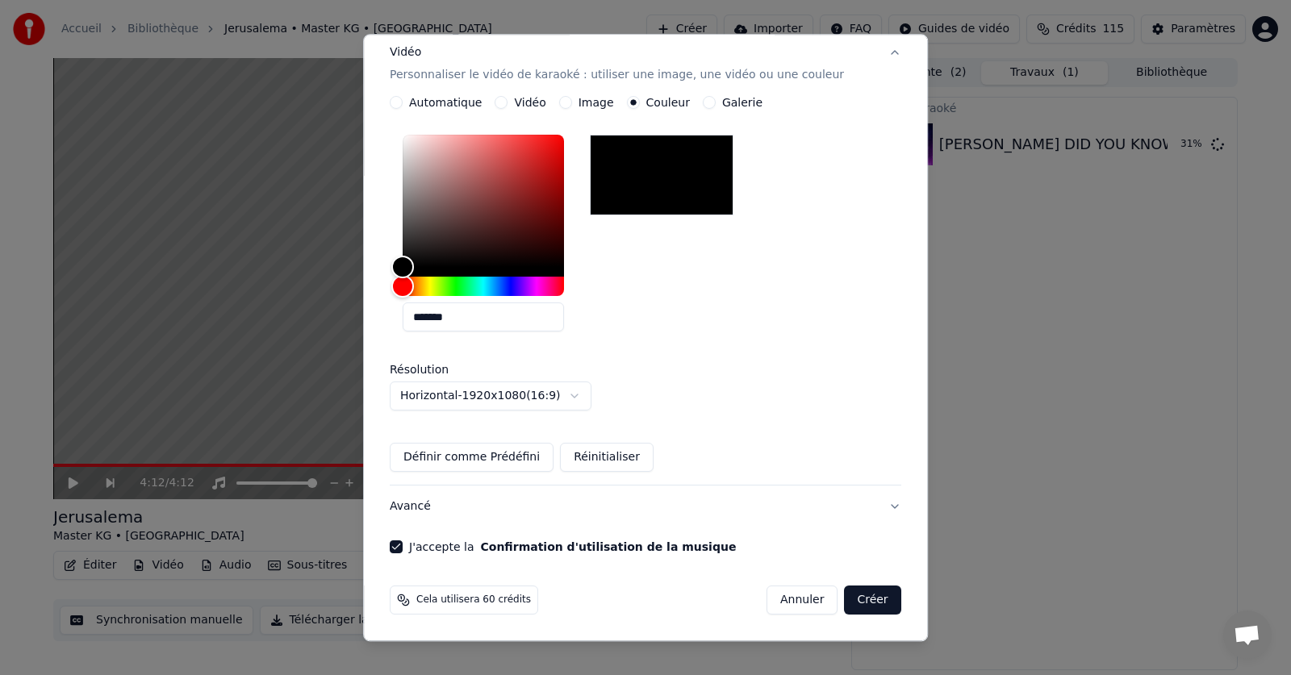
click at [849, 603] on button "Créer" at bounding box center [873, 600] width 56 height 29
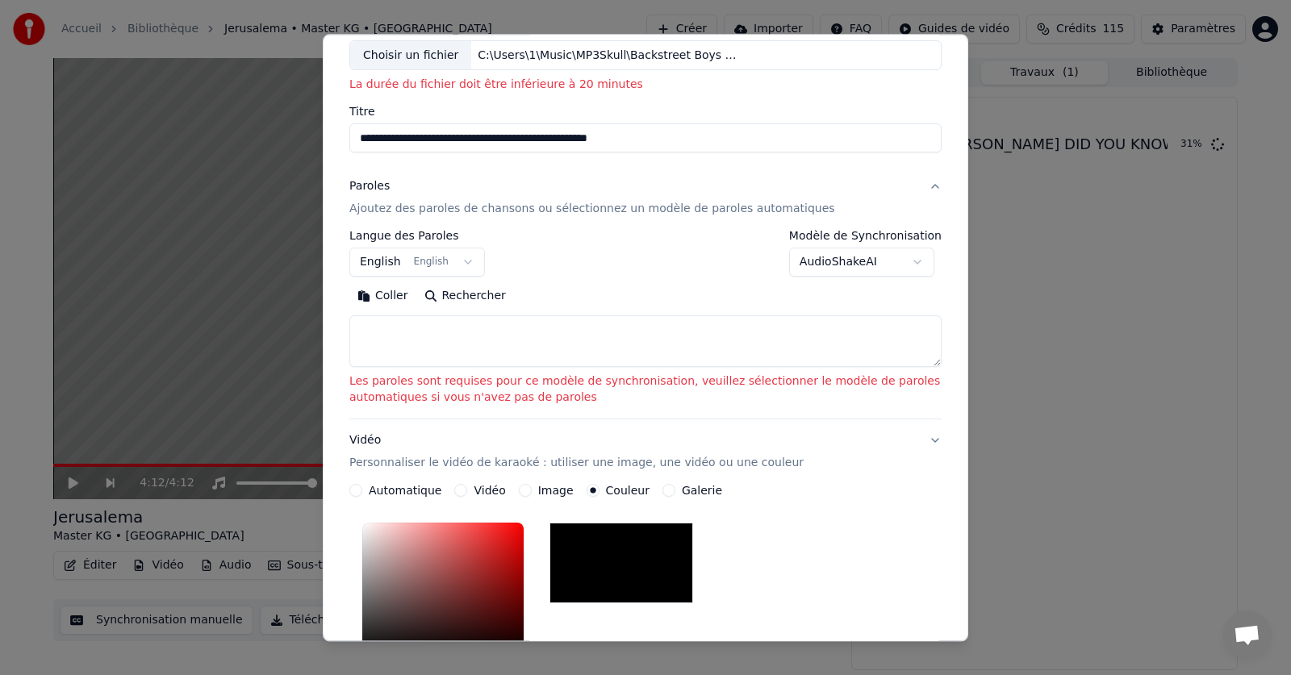
scroll to position [93, 0]
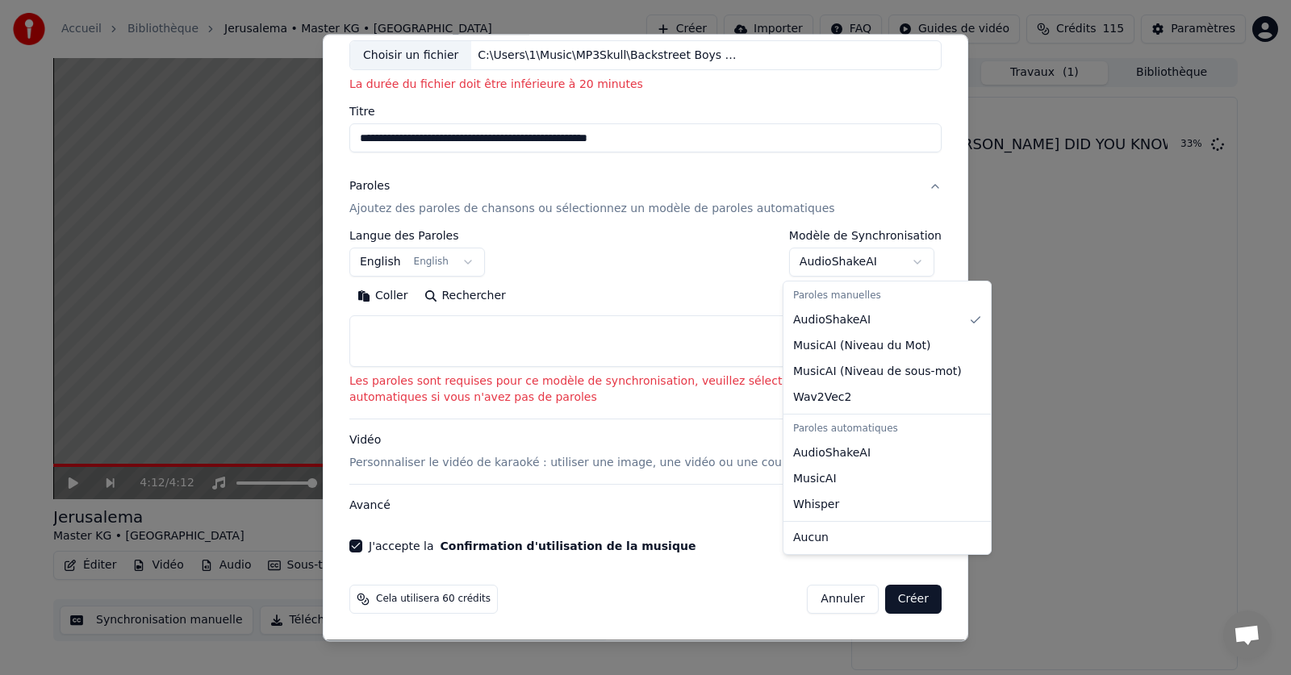
click at [910, 258] on body "**********" at bounding box center [645, 337] width 1291 height 675
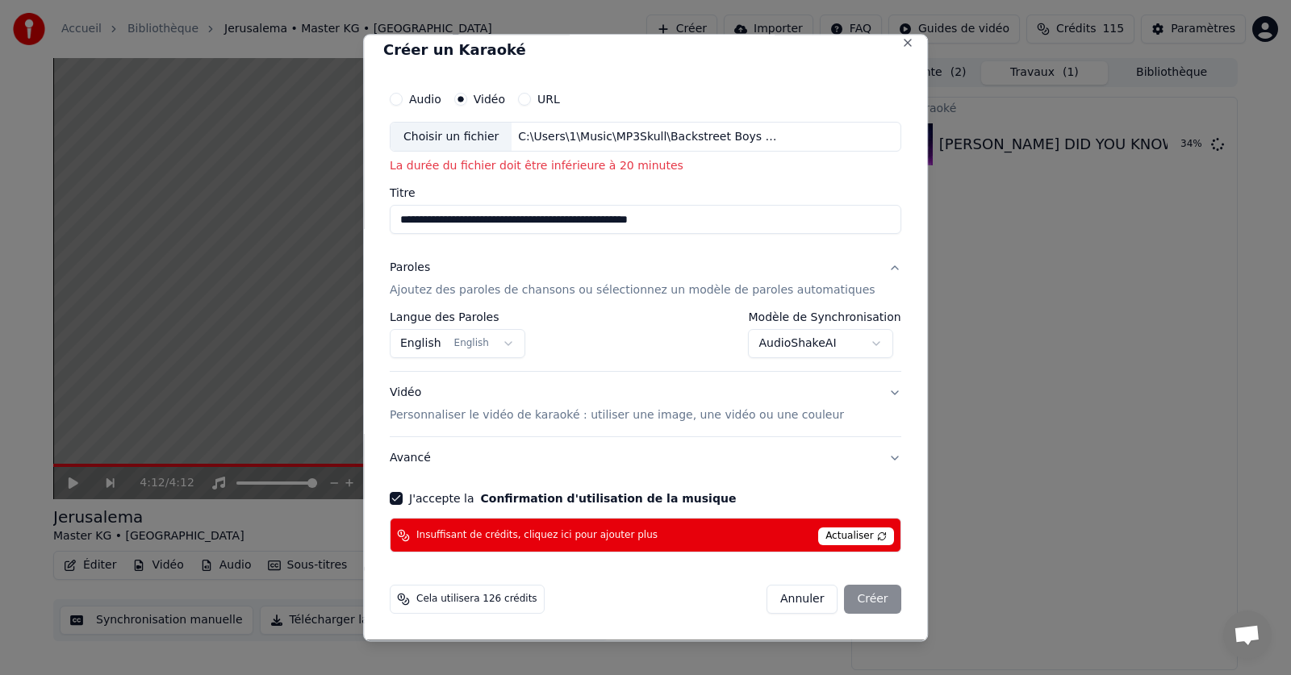
scroll to position [0, 0]
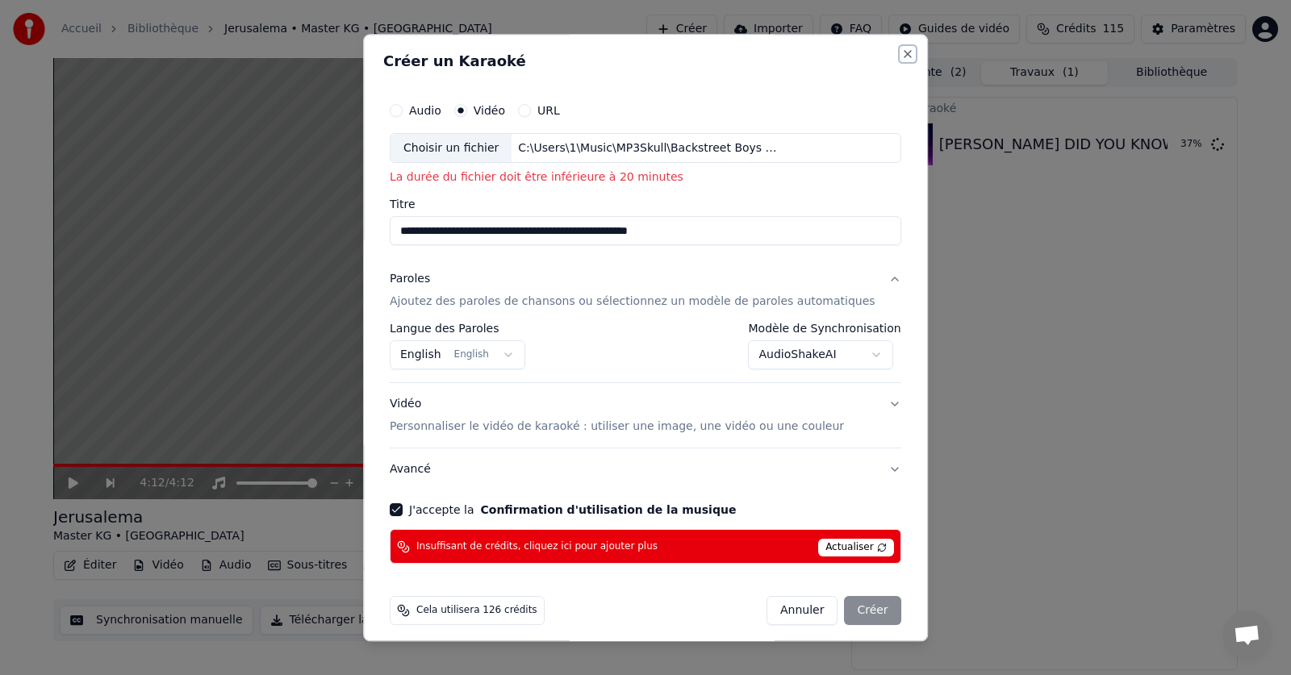
click at [901, 54] on button "Close" at bounding box center [907, 54] width 13 height 13
select select "**********"
select select
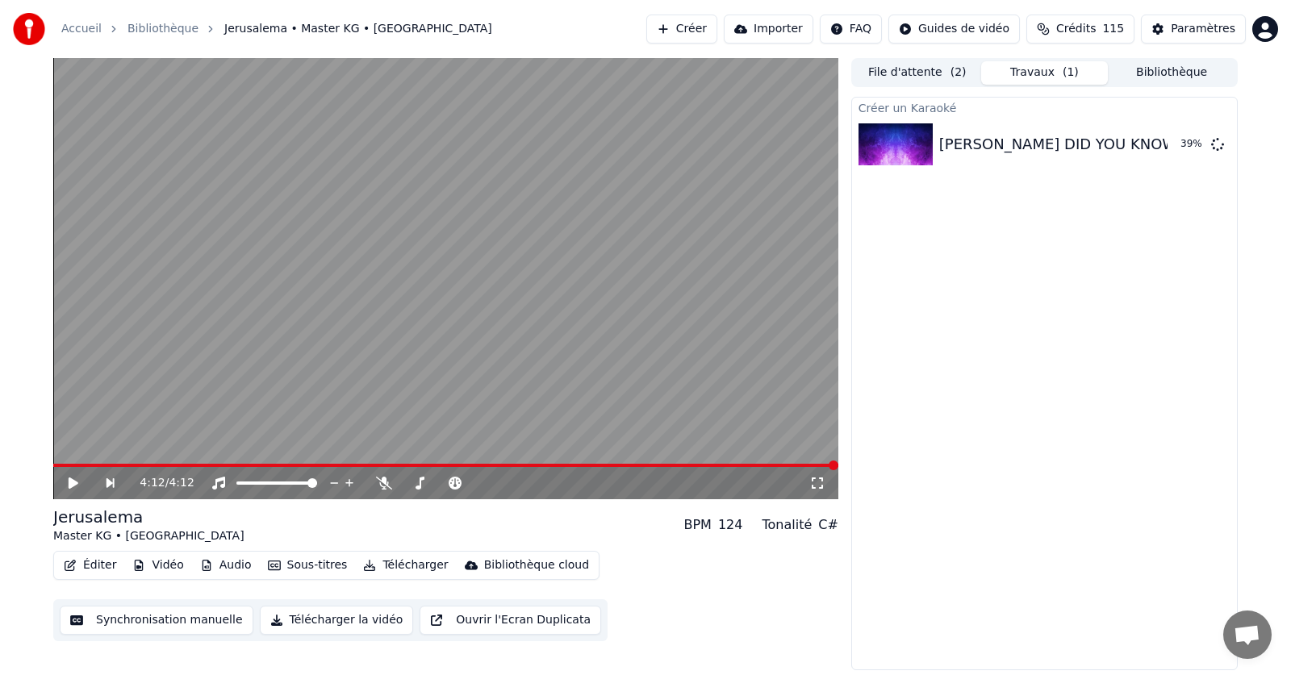
click at [717, 28] on button "Créer" at bounding box center [681, 29] width 71 height 29
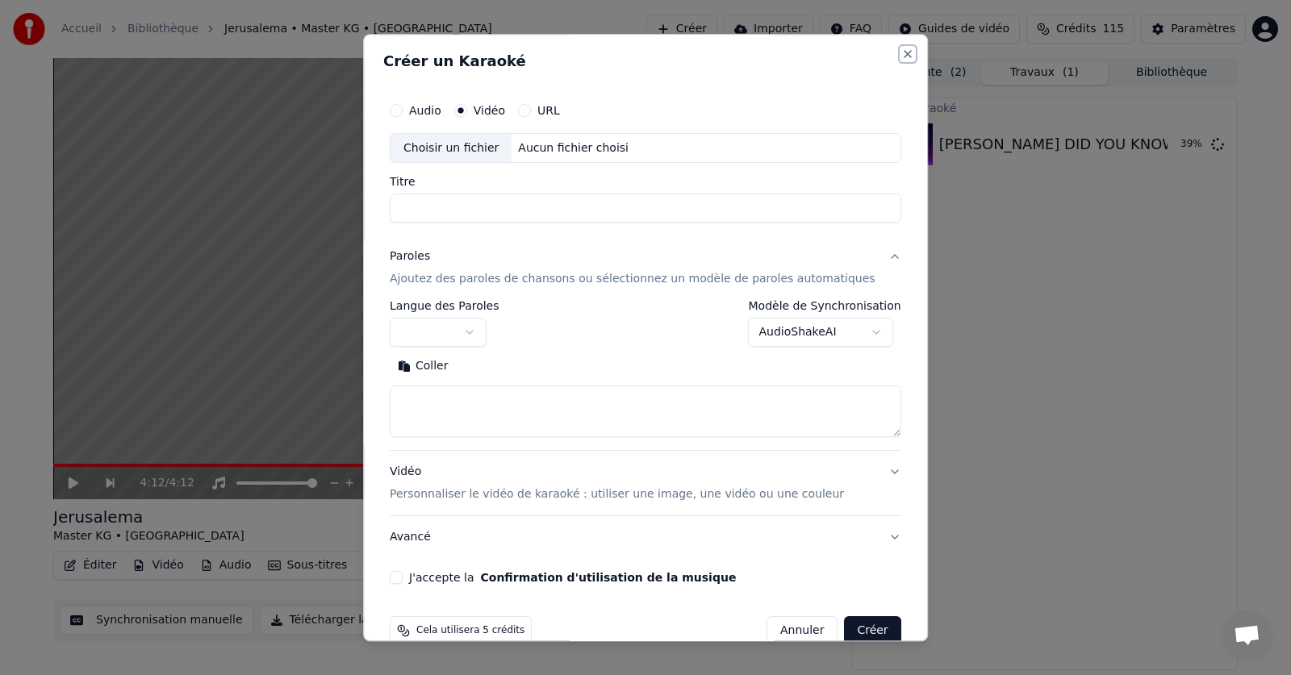
click at [901, 54] on button "Close" at bounding box center [907, 54] width 13 height 13
select select
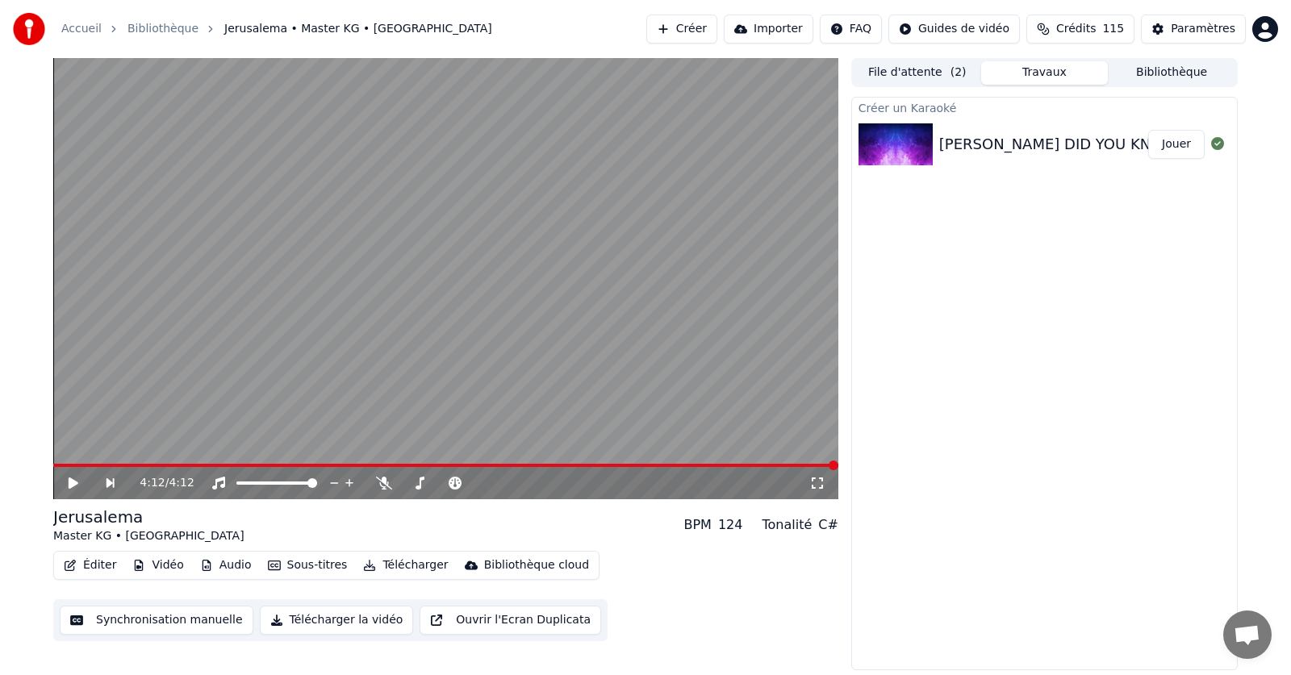
click at [1178, 151] on button "Jouer" at bounding box center [1176, 144] width 56 height 29
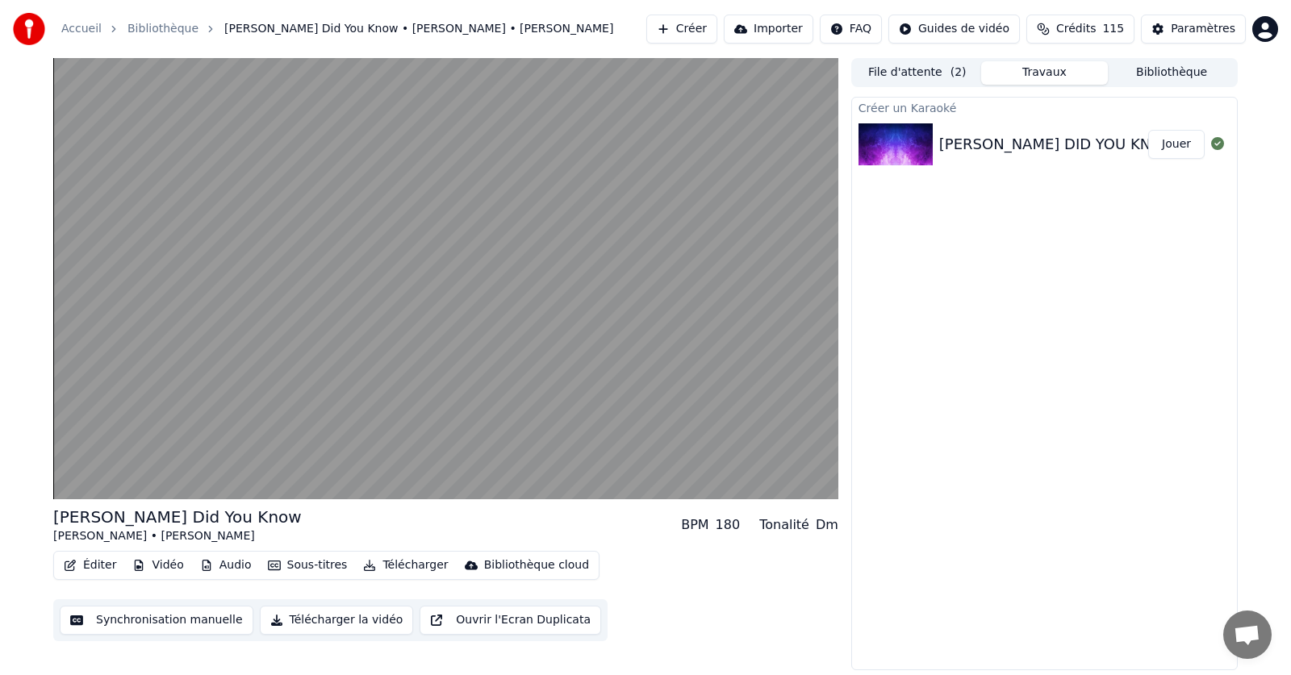
click at [910, 76] on button "File d'attente ( 2 )" at bounding box center [916, 72] width 127 height 23
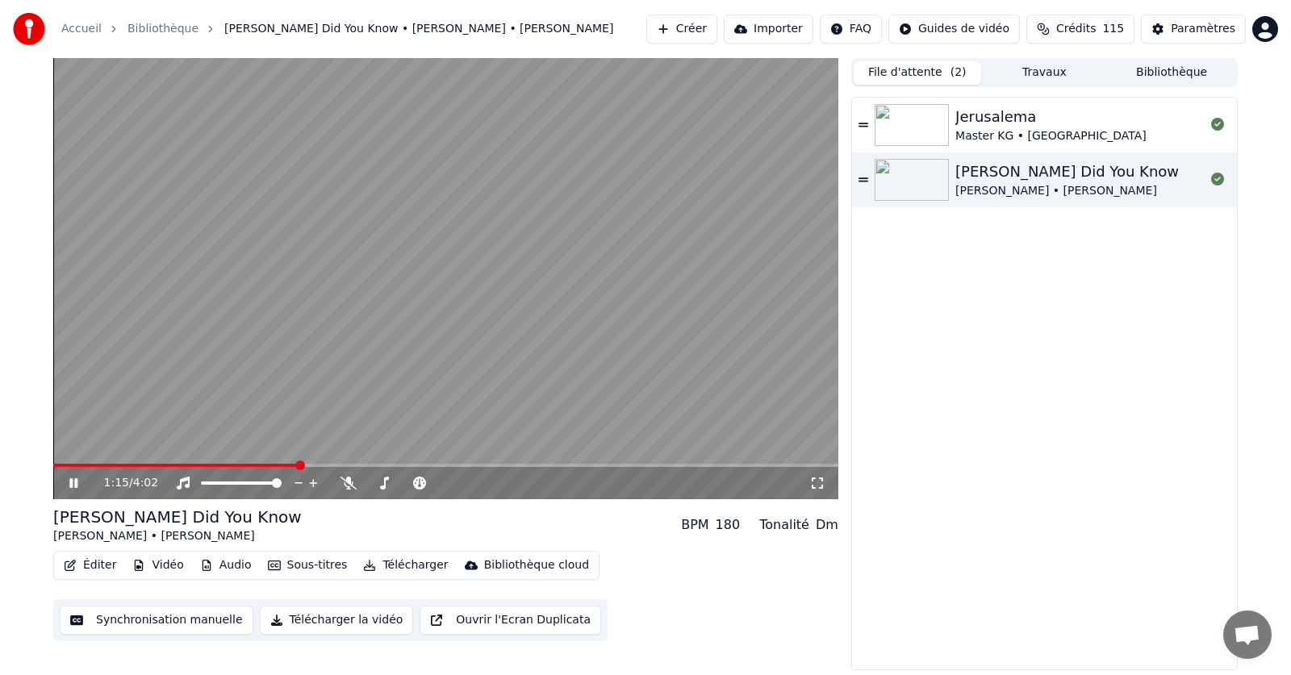
click at [411, 306] on video at bounding box center [445, 278] width 785 height 441
click at [714, 27] on button "Créer" at bounding box center [681, 29] width 71 height 29
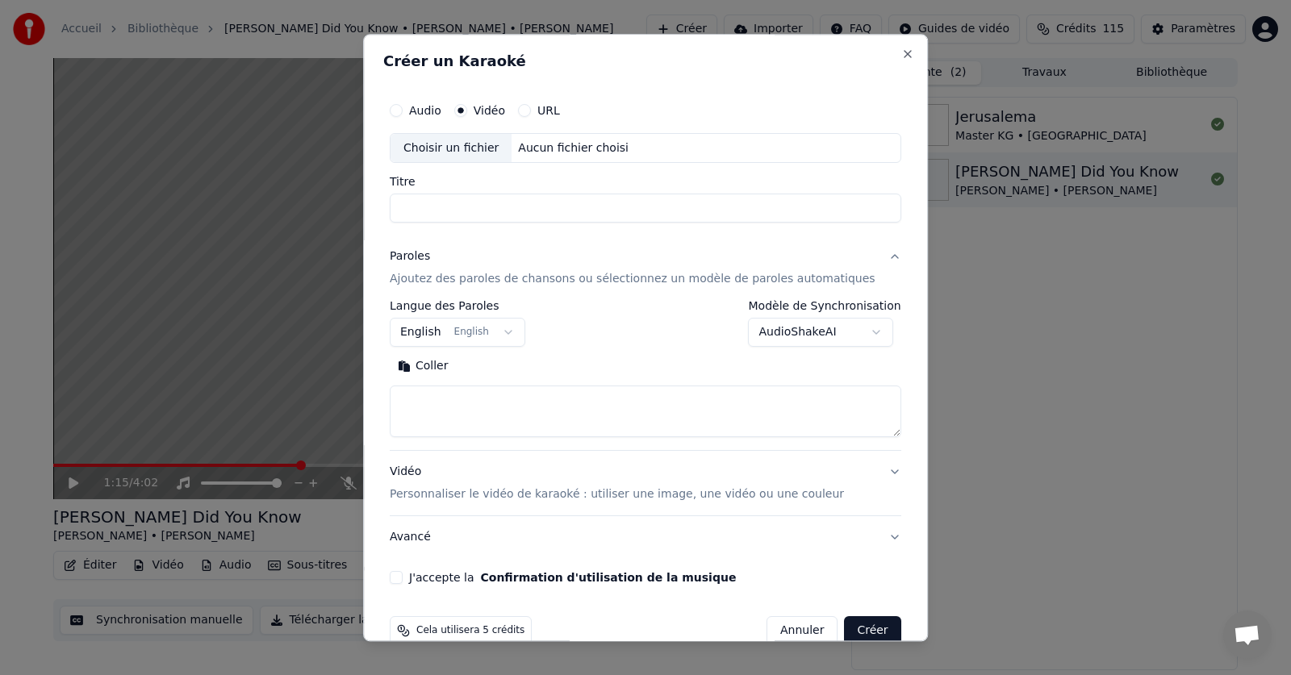
click at [453, 149] on div "Choisir un fichier" at bounding box center [450, 148] width 121 height 29
click at [901, 54] on button "Close" at bounding box center [907, 54] width 13 height 13
select select
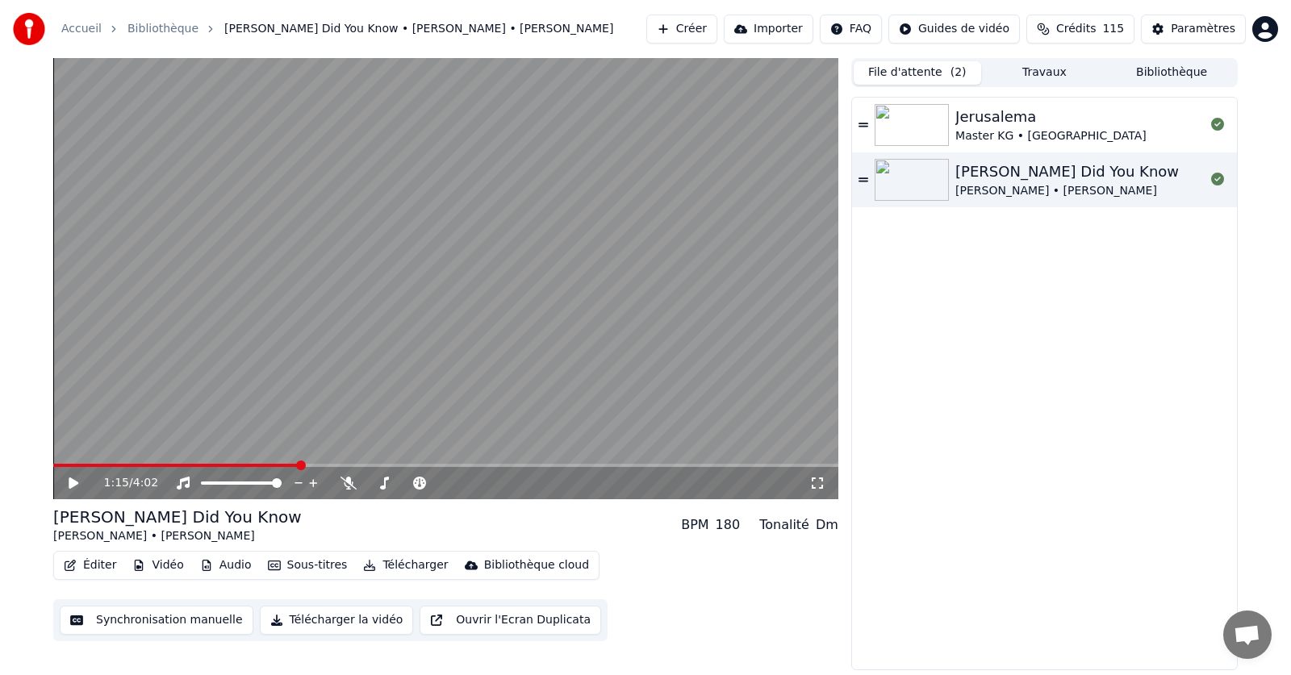
click at [658, 463] on video at bounding box center [445, 278] width 785 height 441
click at [527, 461] on span at bounding box center [522, 466] width 10 height 10
click at [1083, 29] on span "Crédits" at bounding box center [1076, 29] width 40 height 16
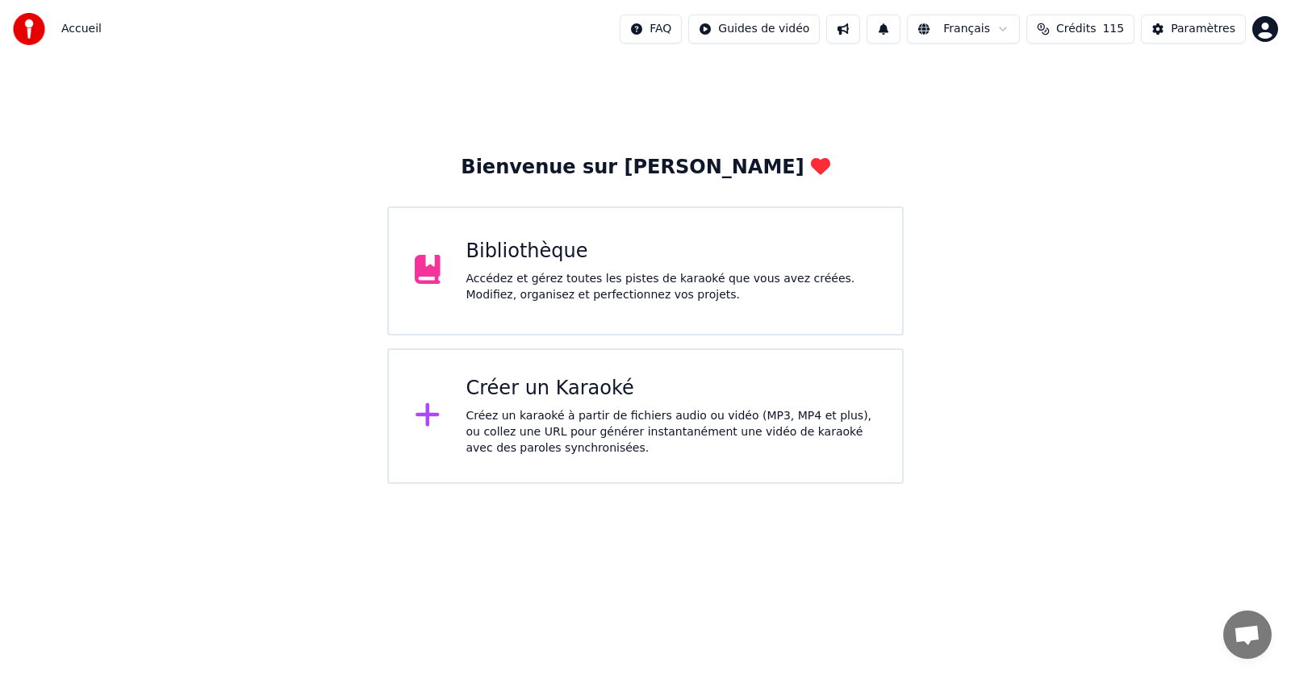
click at [519, 390] on div "Créer un Karaoké" at bounding box center [671, 389] width 411 height 26
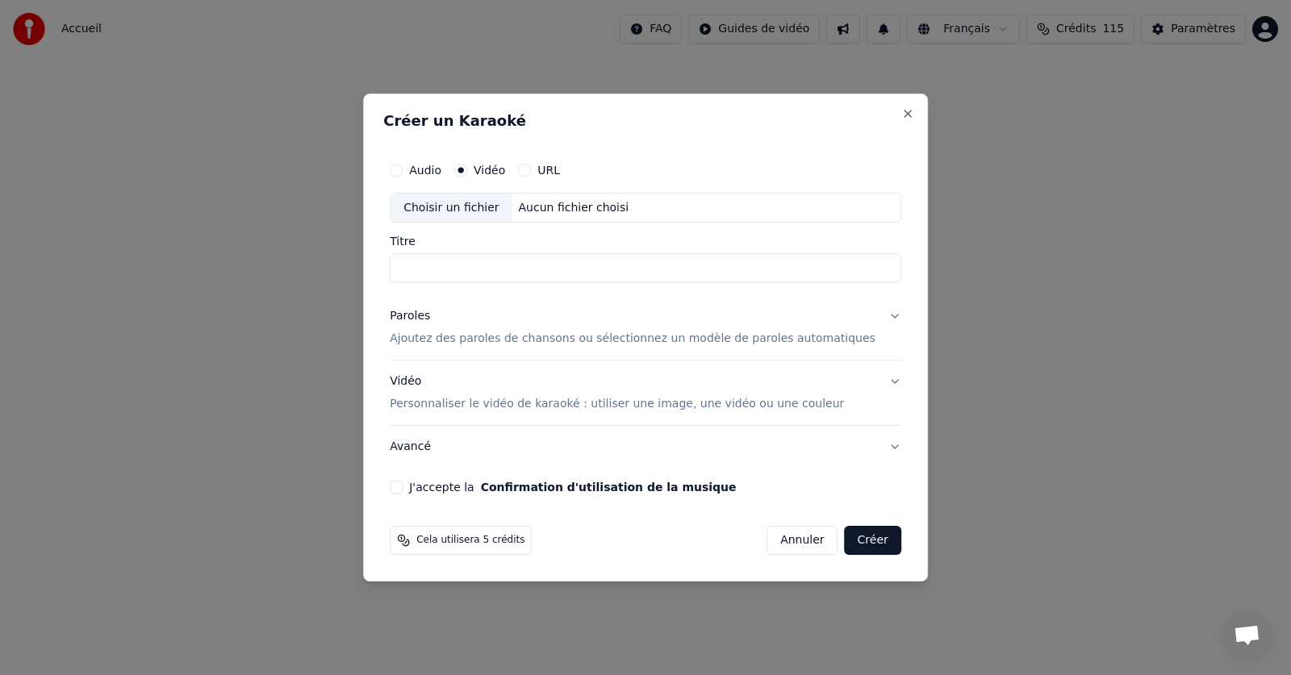
click at [454, 211] on div "Choisir un fichier" at bounding box center [450, 208] width 121 height 29
type input "**********"
click at [868, 317] on button "Paroles Ajoutez des paroles de chansons ou sélectionnez un modèle de paroles au…" at bounding box center [645, 328] width 511 height 65
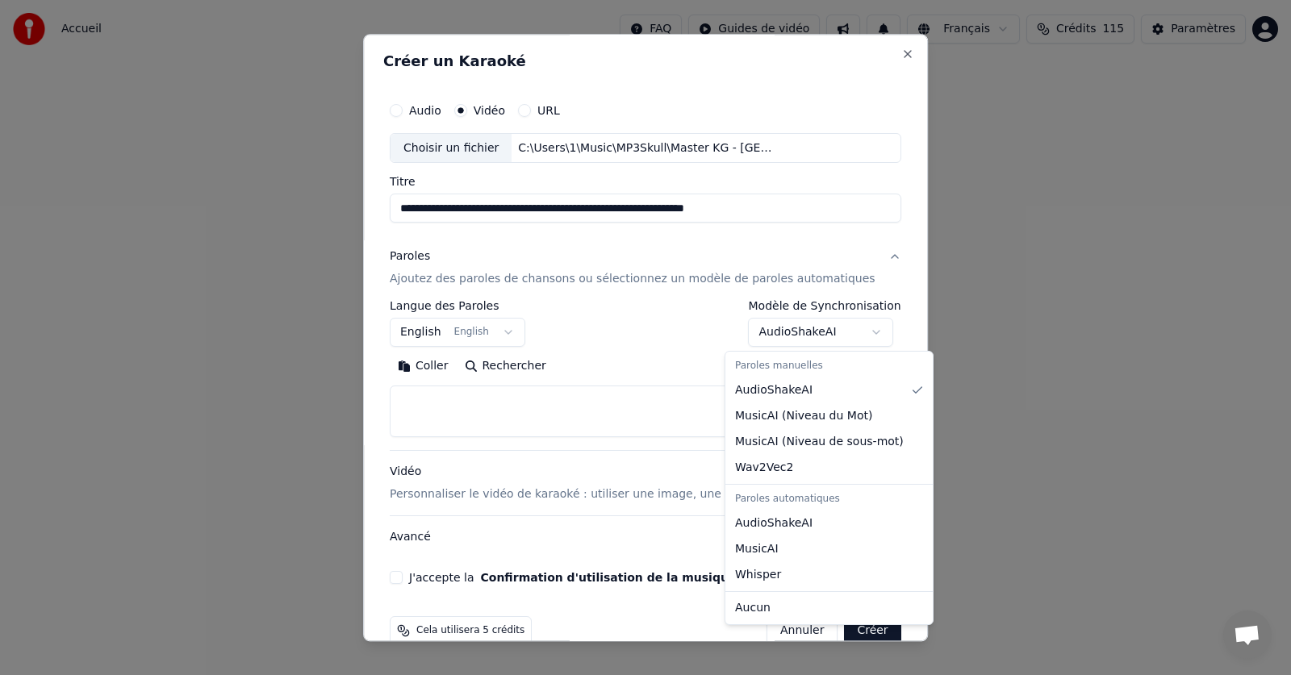
click at [851, 330] on body "**********" at bounding box center [645, 242] width 1291 height 484
select select "**********"
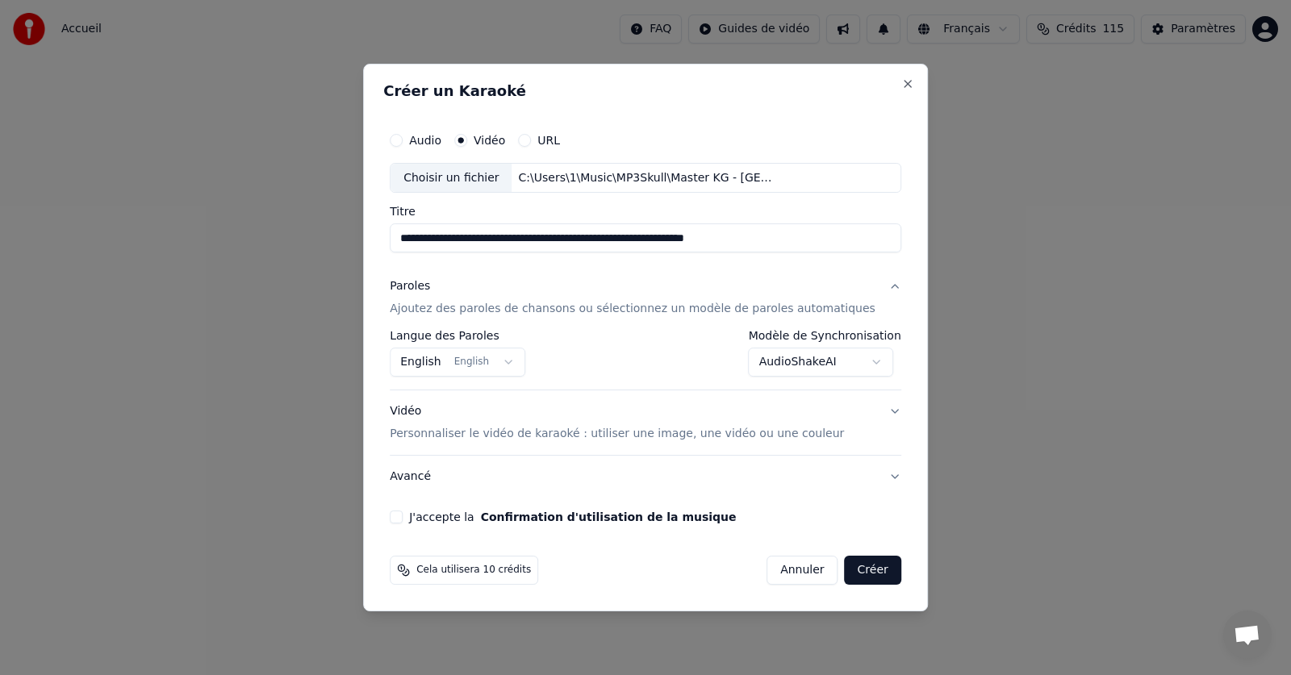
click at [870, 411] on button "Vidéo Personnaliser le vidéo de karaoké : utiliser une image, une vidéo ou une …" at bounding box center [645, 423] width 511 height 65
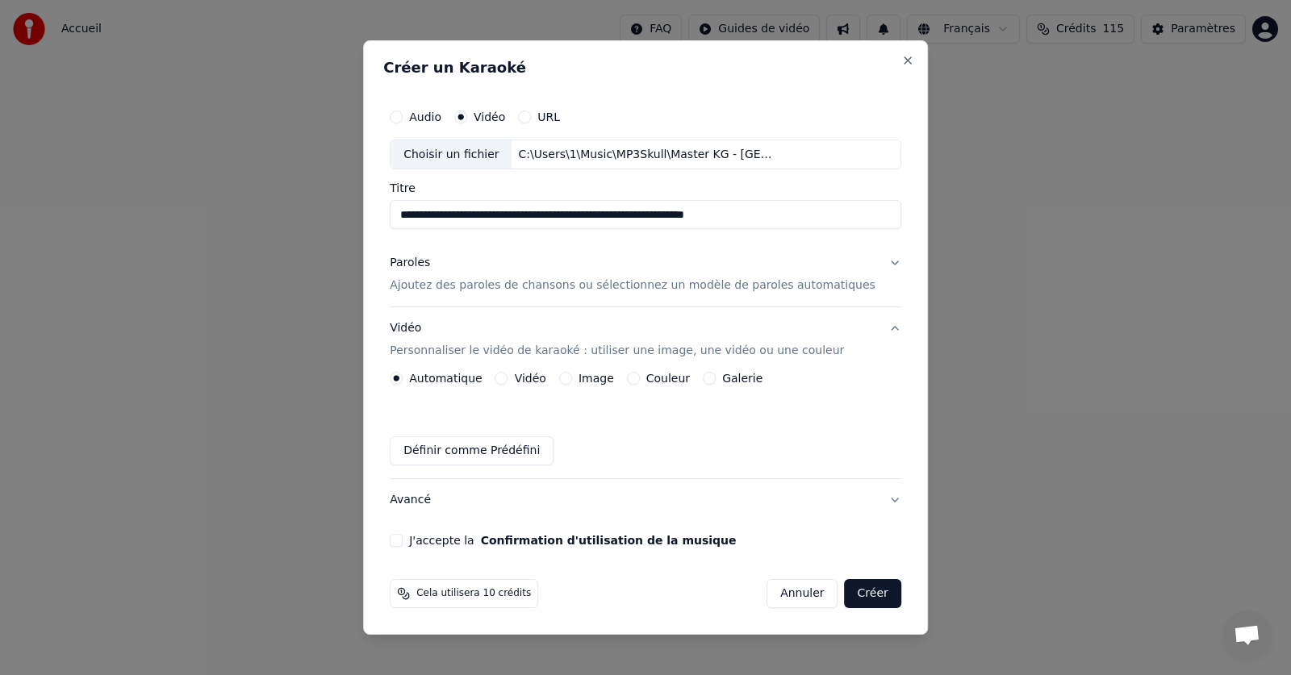
click at [682, 381] on label "Couleur" at bounding box center [668, 378] width 44 height 11
click at [640, 381] on button "Couleur" at bounding box center [633, 378] width 13 height 13
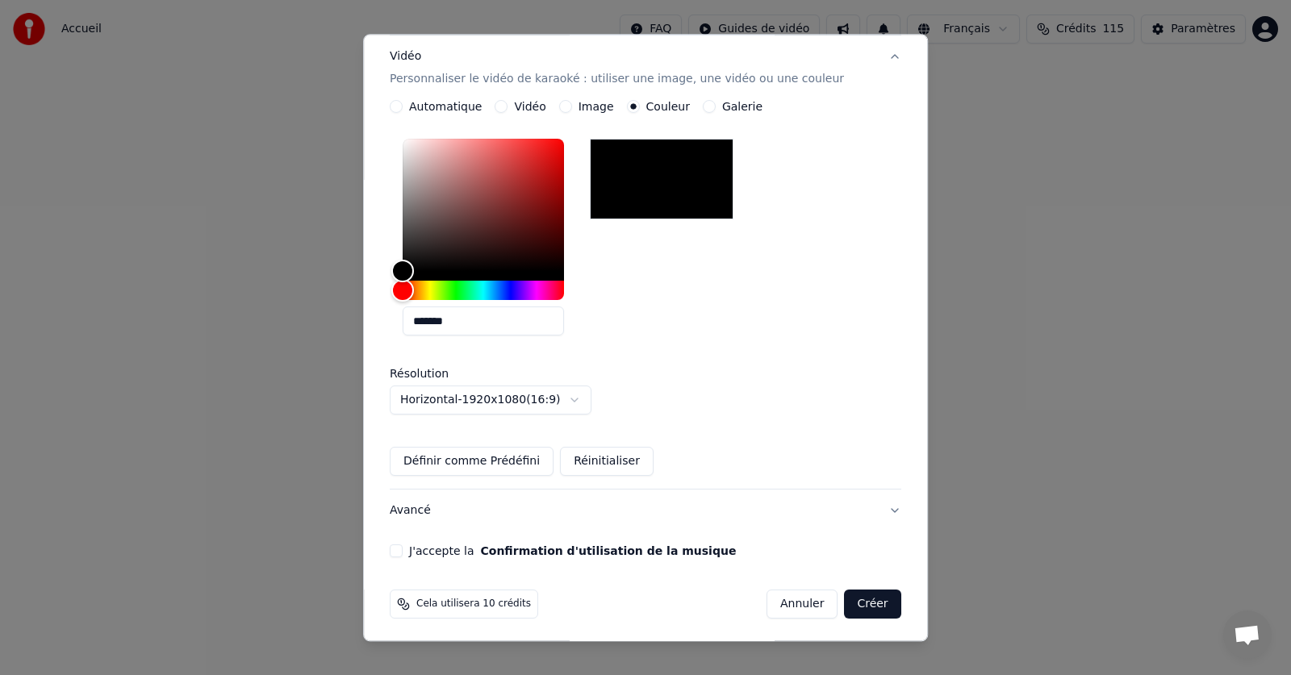
scroll to position [269, 0]
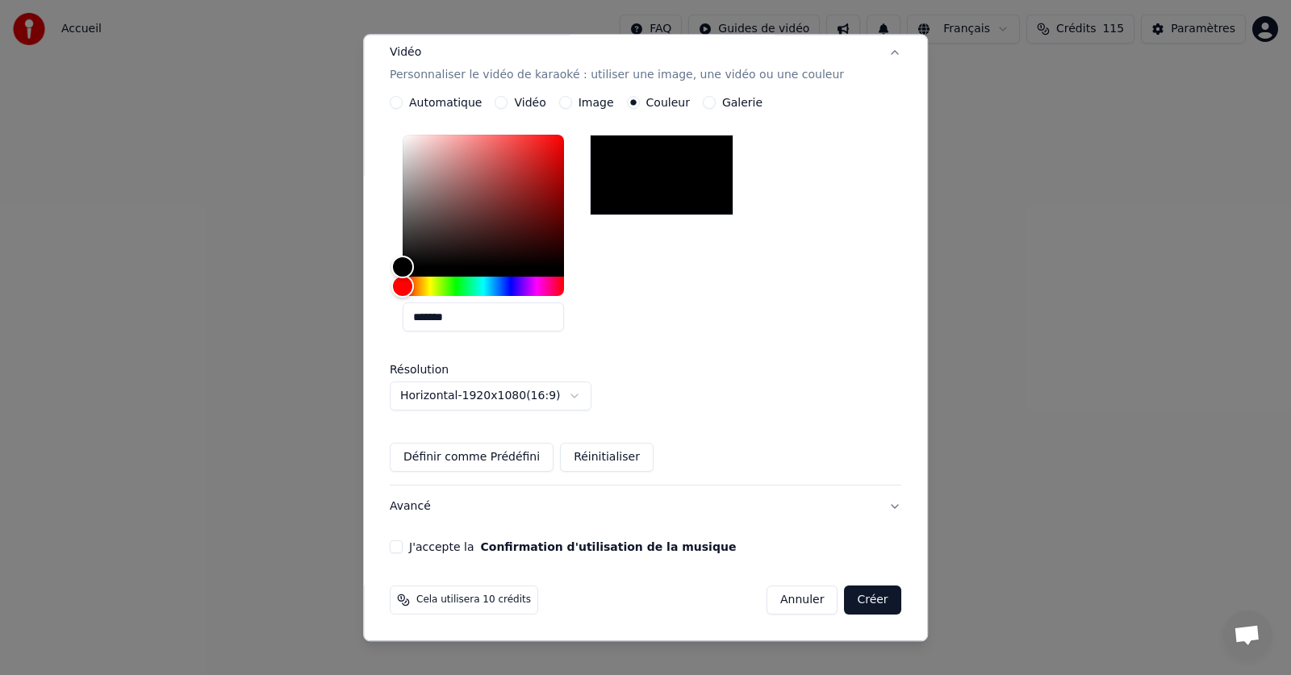
click at [420, 548] on div "J'accepte la Confirmation d'utilisation de la musique" at bounding box center [645, 547] width 511 height 13
click at [403, 545] on button "J'accepte la Confirmation d'utilisation de la musique" at bounding box center [396, 547] width 13 height 13
click at [845, 599] on button "Créer" at bounding box center [873, 600] width 56 height 29
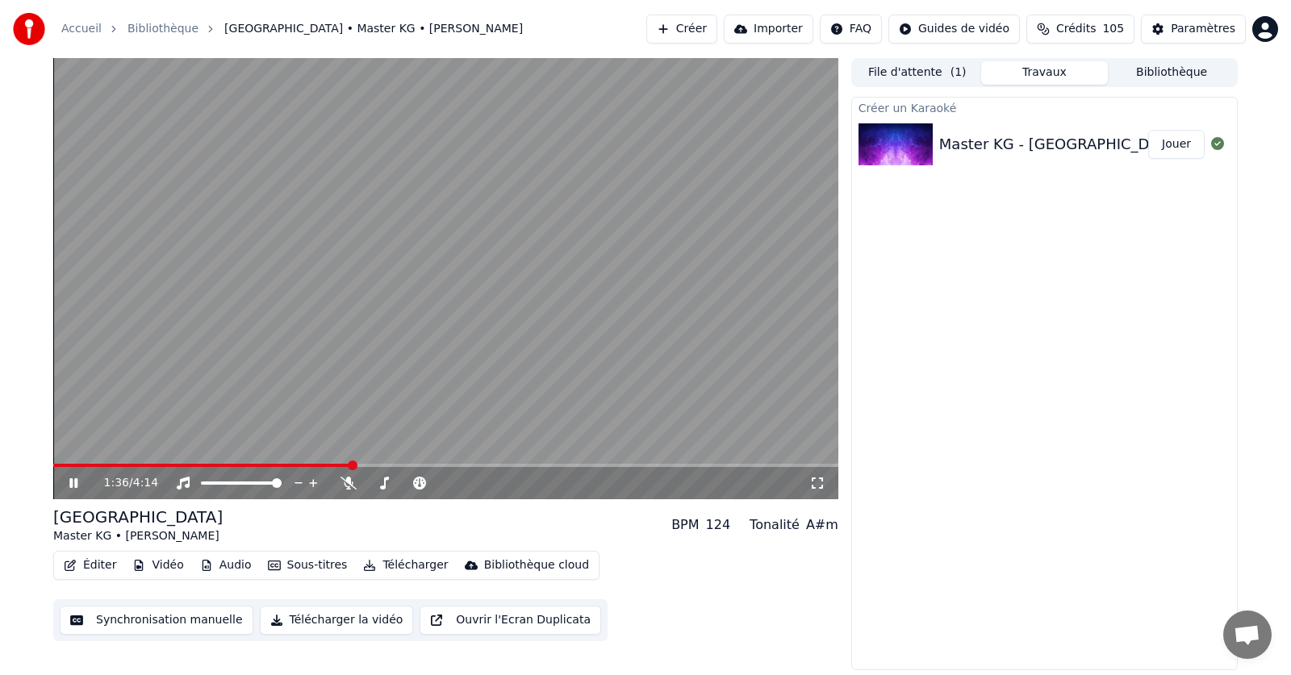
click at [62, 493] on div "1:36 / 4:14" at bounding box center [445, 483] width 785 height 32
click at [59, 462] on video at bounding box center [445, 278] width 785 height 441
click at [56, 465] on span at bounding box center [54, 465] width 3 height 3
click at [73, 485] on icon at bounding box center [74, 483] width 10 height 11
click at [1153, 76] on button "Bibliothèque" at bounding box center [1171, 72] width 127 height 23
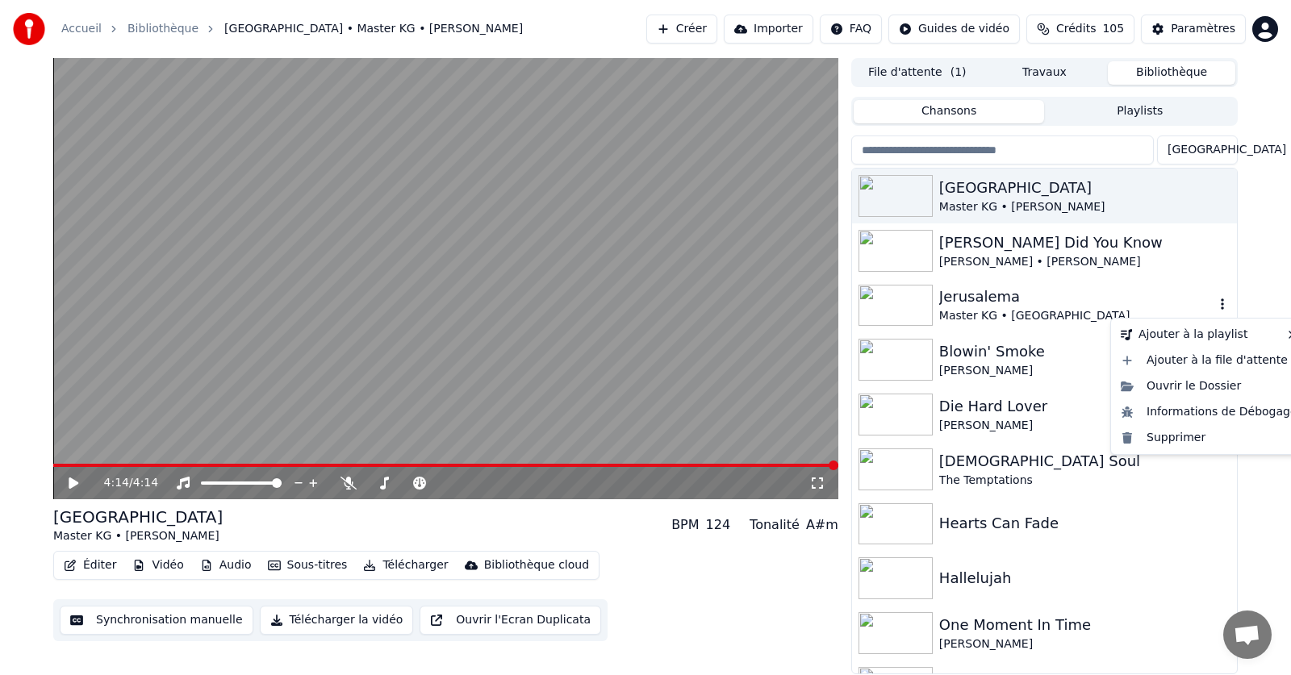
click at [1214, 304] on icon "button" at bounding box center [1222, 304] width 16 height 13
click at [1214, 301] on icon "button" at bounding box center [1222, 304] width 16 height 13
click at [1166, 437] on div "Supprimer" at bounding box center [1209, 438] width 190 height 26
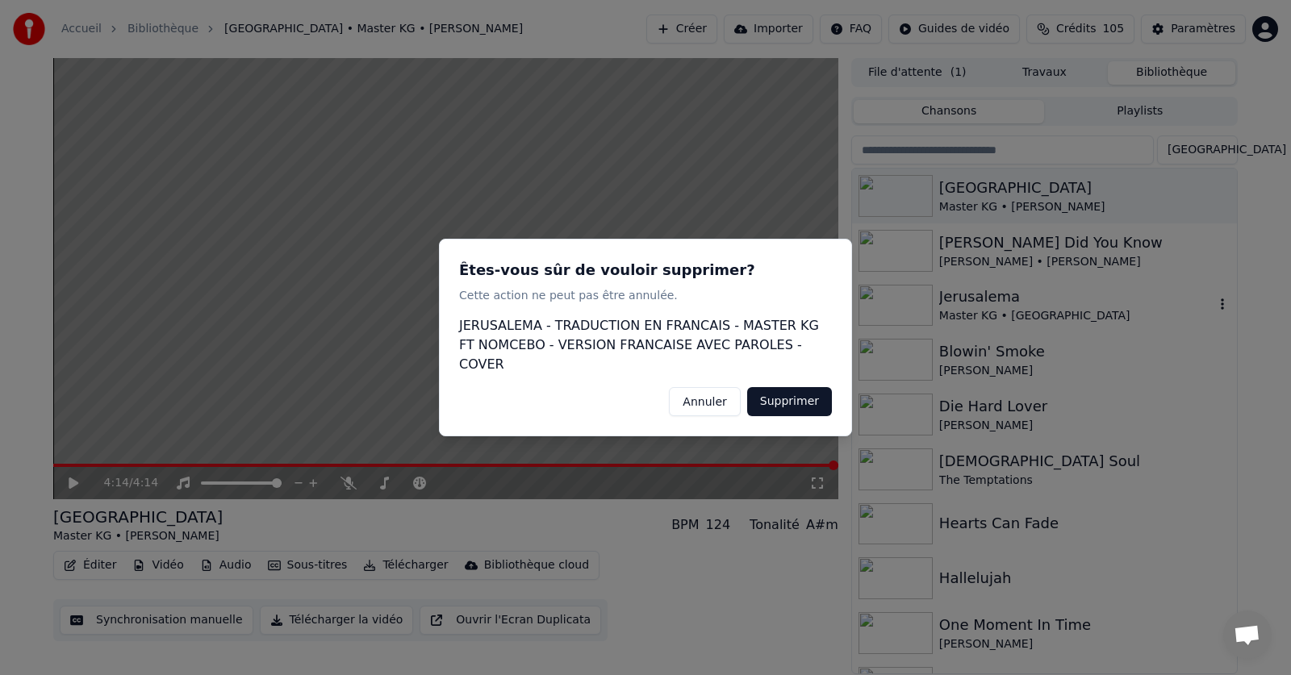
click at [777, 392] on button "Supprimer" at bounding box center [789, 401] width 85 height 29
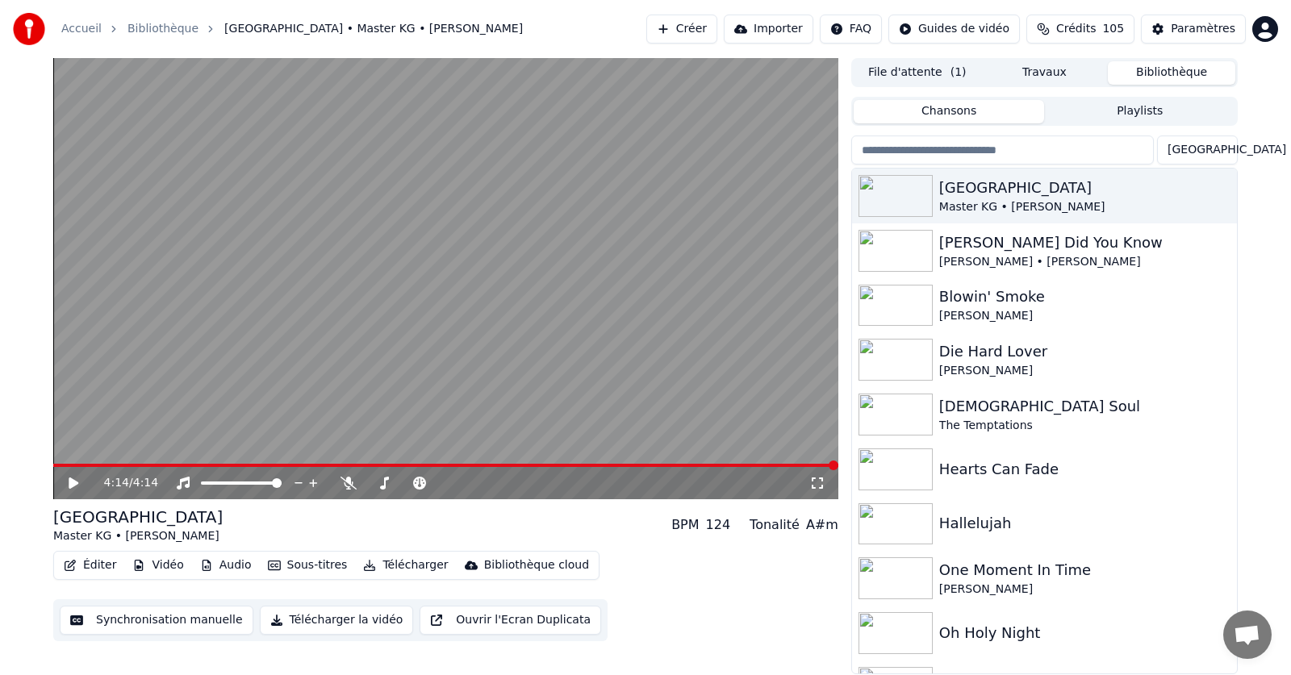
click at [717, 25] on button "Créer" at bounding box center [681, 29] width 71 height 29
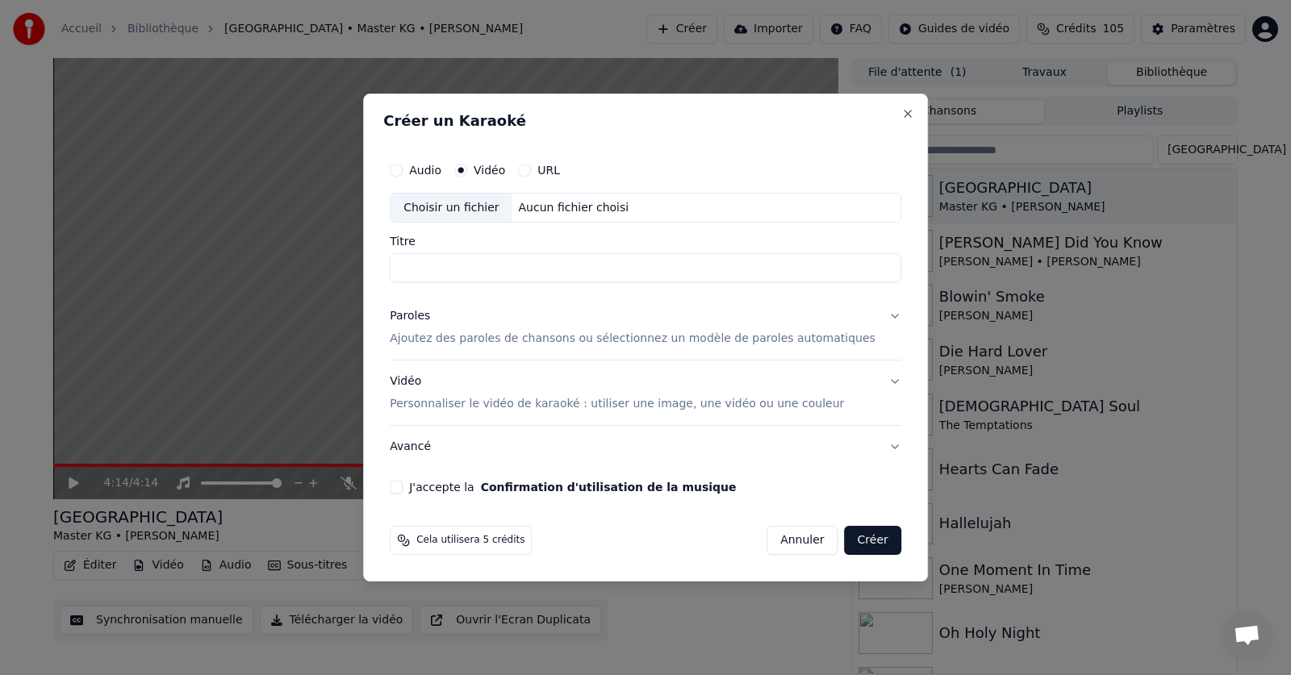
click at [476, 206] on div "Choisir un fichier" at bounding box center [450, 208] width 121 height 29
type input "**********"
click at [868, 315] on button "Paroles Ajoutez des paroles de chansons ou sélectionnez un modèle de paroles au…" at bounding box center [645, 328] width 511 height 65
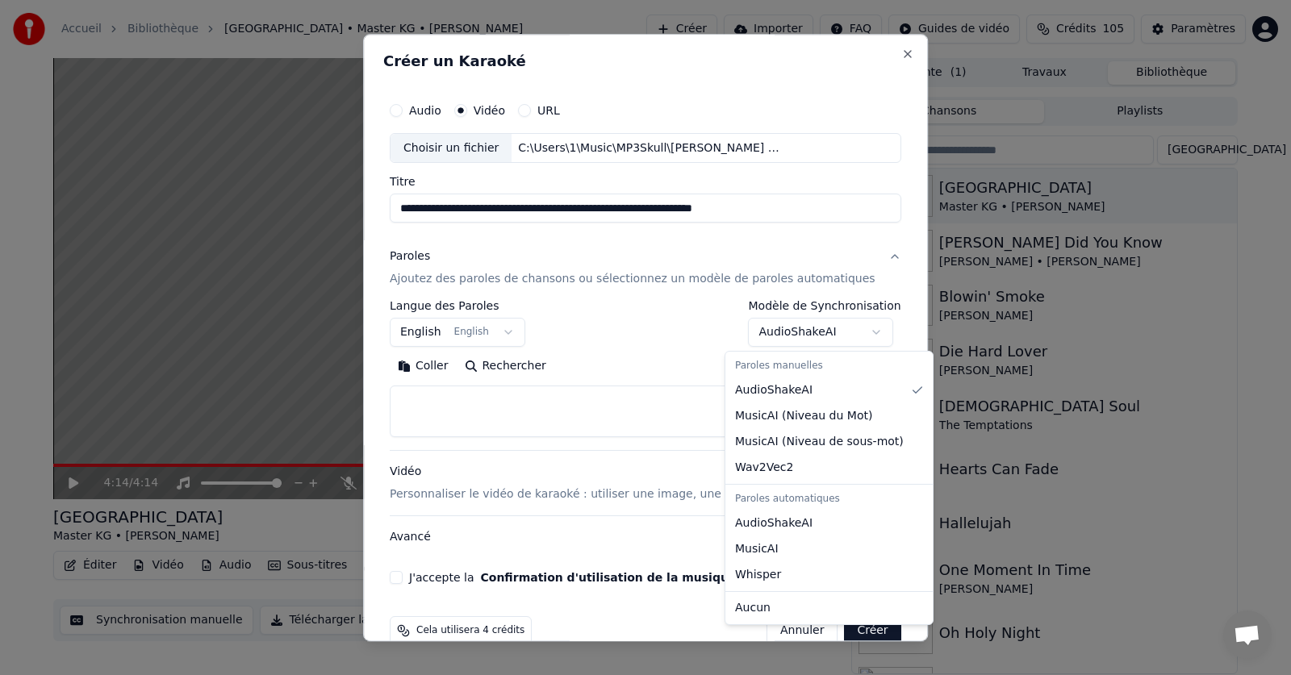
click at [853, 332] on body "**********" at bounding box center [645, 337] width 1291 height 675
select select "**********"
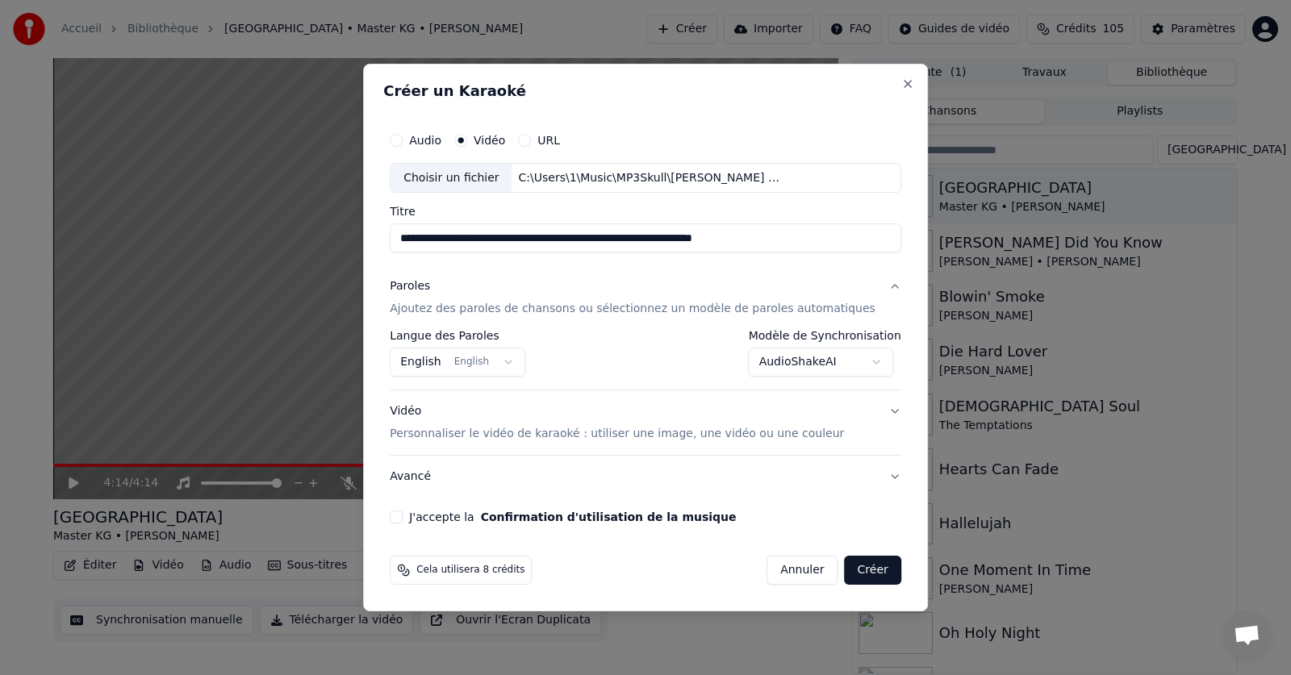
click at [869, 412] on button "Vidéo Personnaliser le vidéo de karaoké : utiliser une image, une vidéo ou une …" at bounding box center [645, 423] width 511 height 65
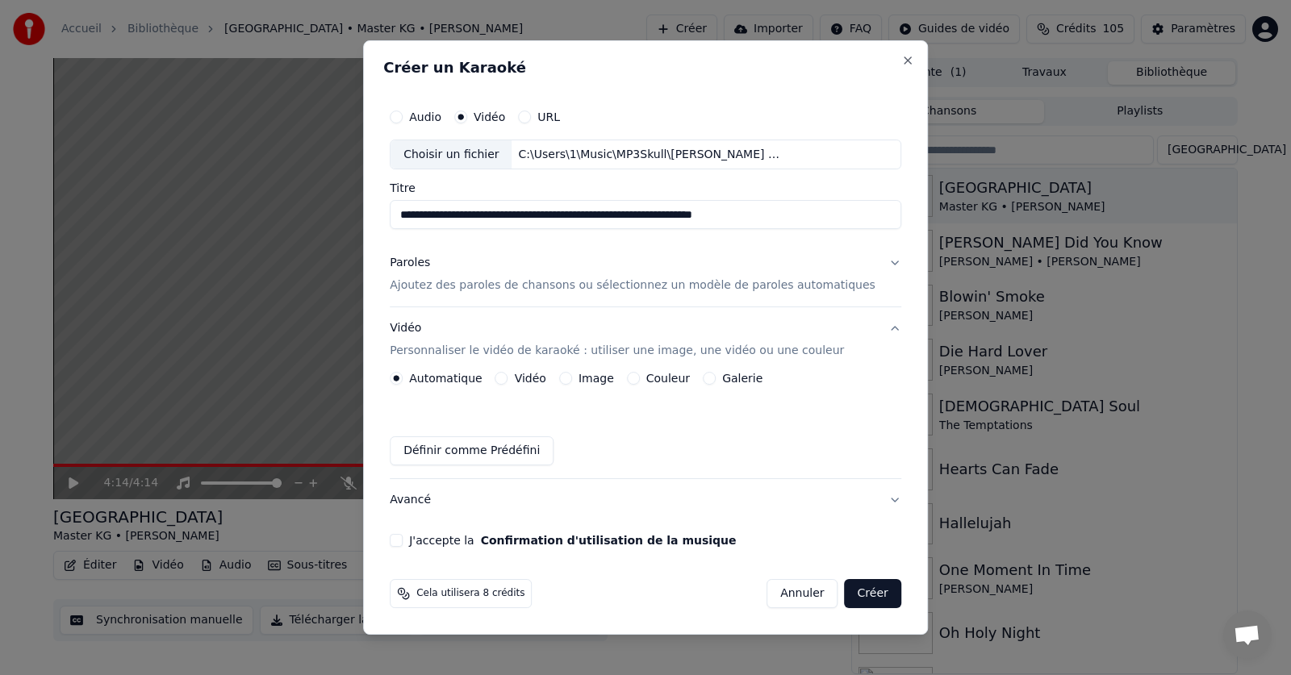
click at [681, 377] on label "Couleur" at bounding box center [668, 378] width 44 height 11
click at [640, 377] on button "Couleur" at bounding box center [633, 378] width 13 height 13
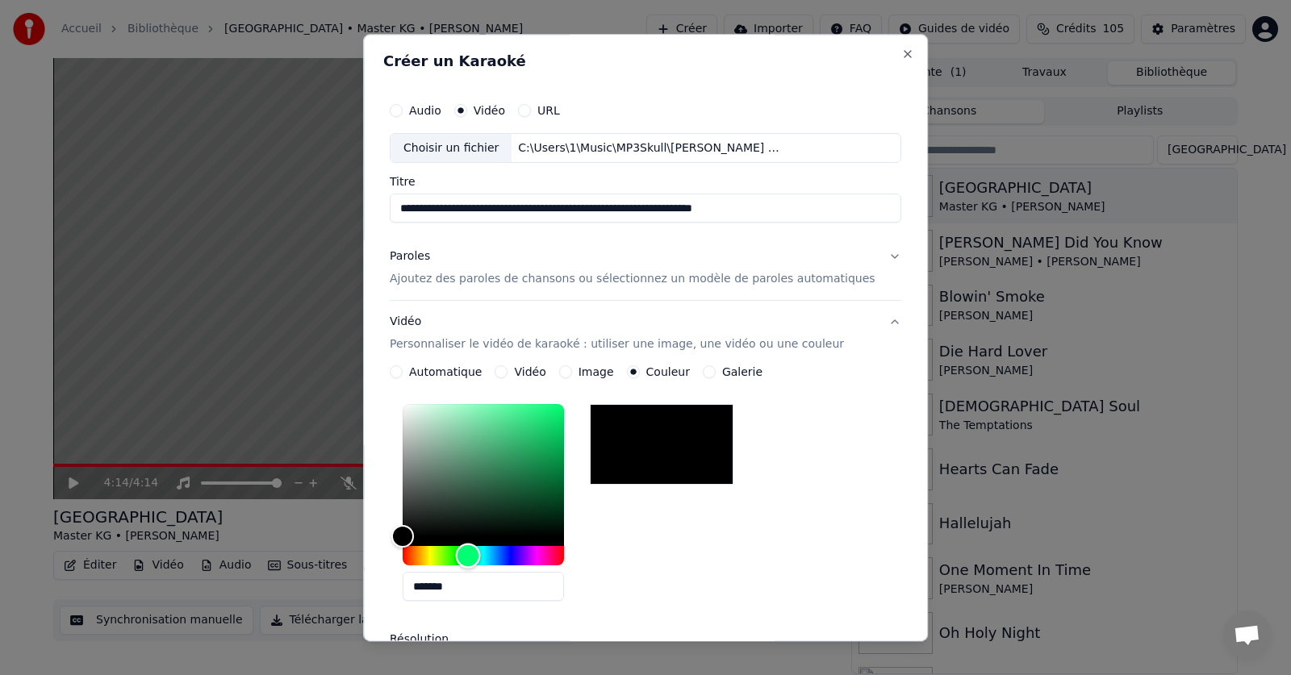
click at [486, 555] on div "Hue" at bounding box center [483, 556] width 161 height 19
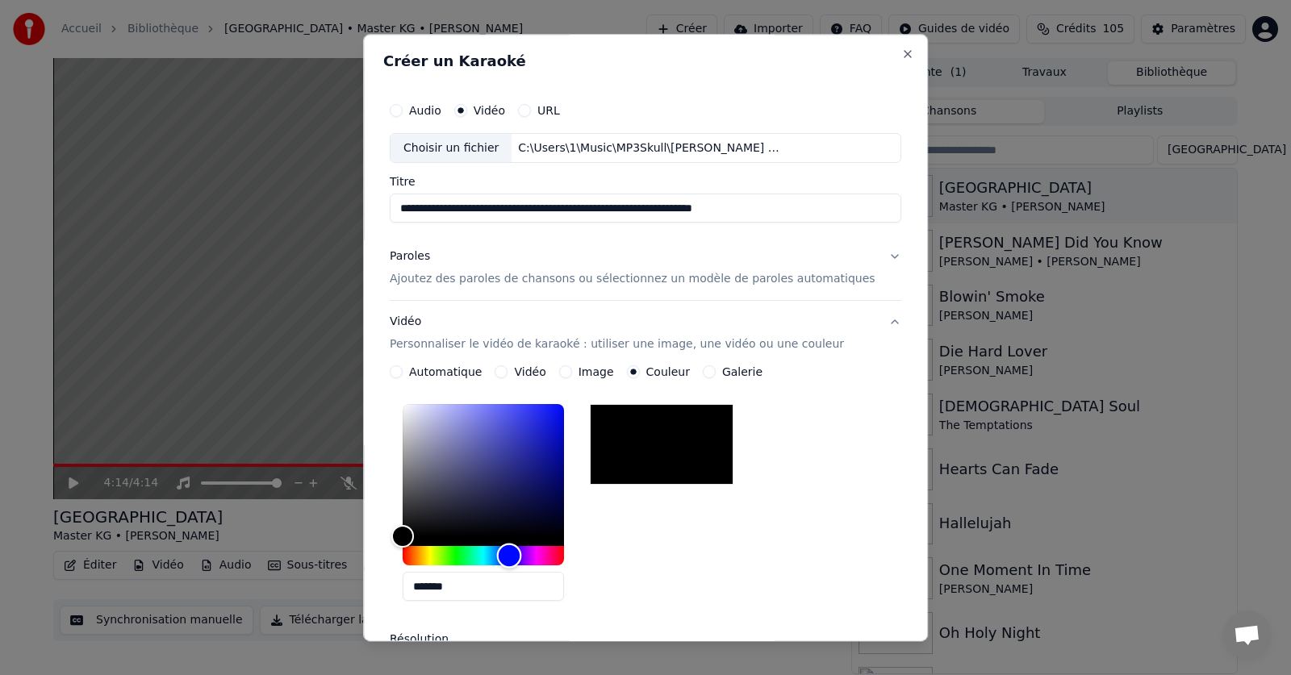
click at [527, 556] on div "Hue" at bounding box center [483, 556] width 161 height 19
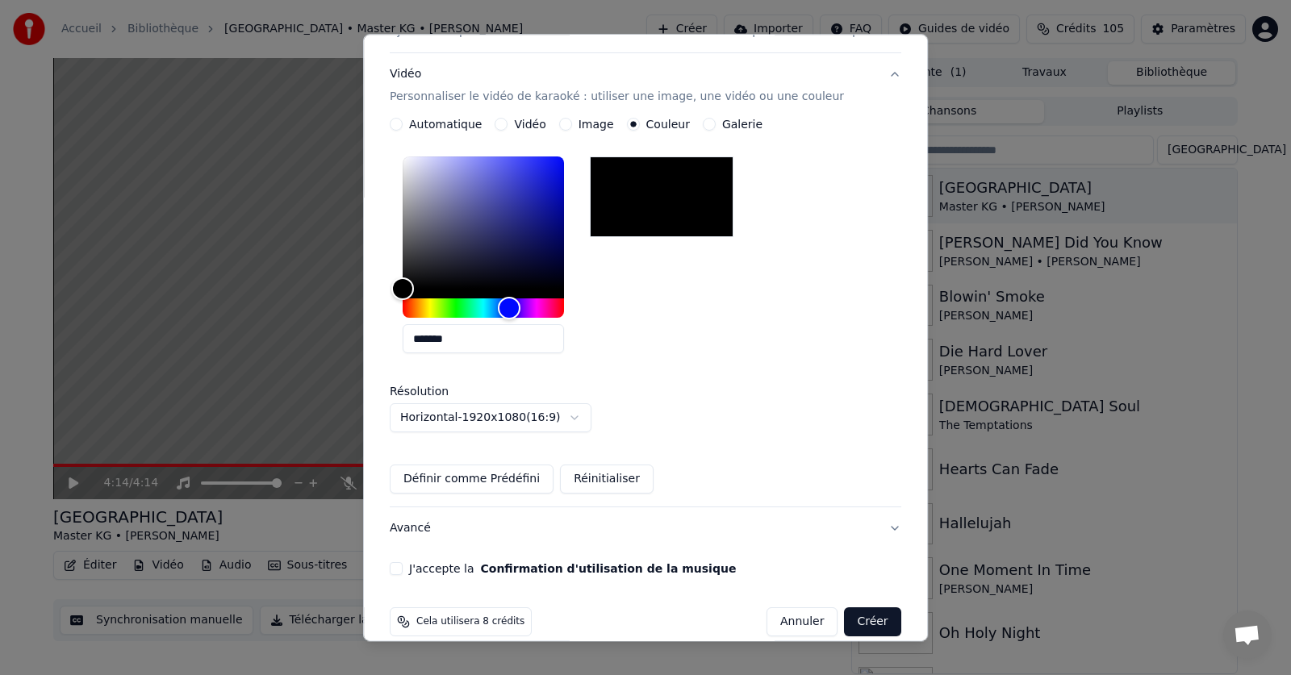
scroll to position [269, 0]
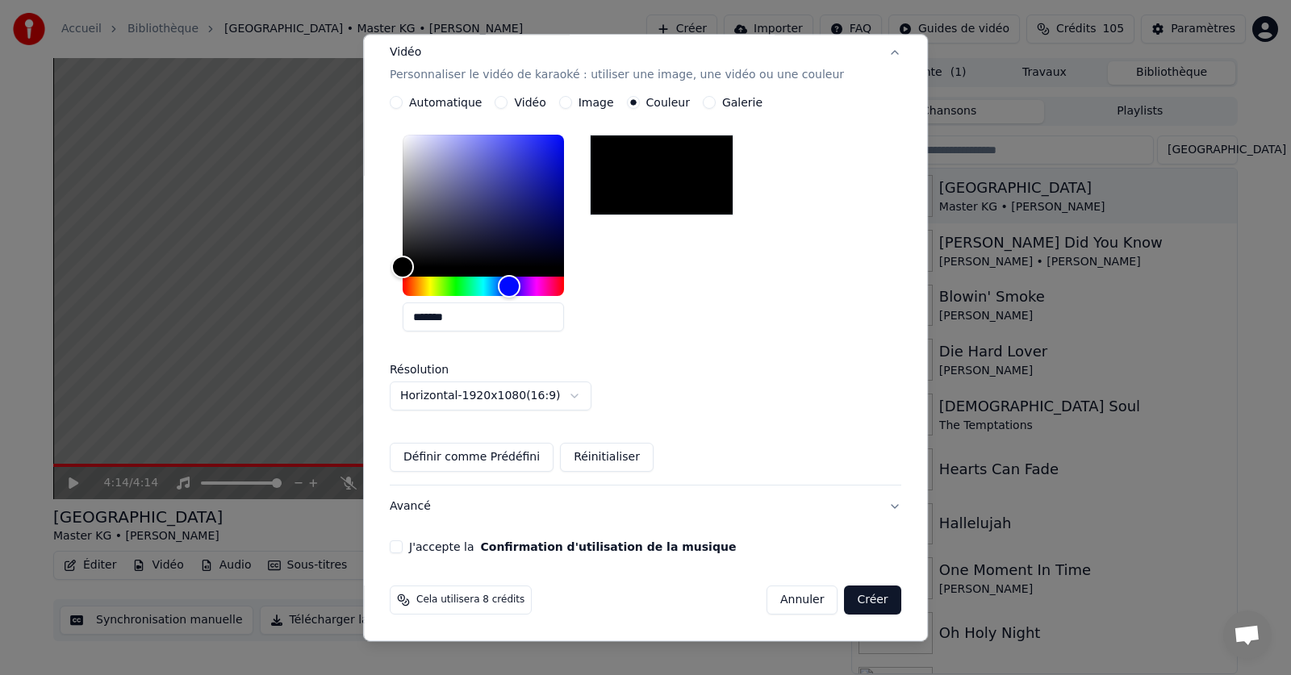
click at [403, 549] on button "J'accepte la Confirmation d'utilisation de la musique" at bounding box center [396, 547] width 13 height 13
click at [845, 596] on button "Créer" at bounding box center [873, 600] width 56 height 29
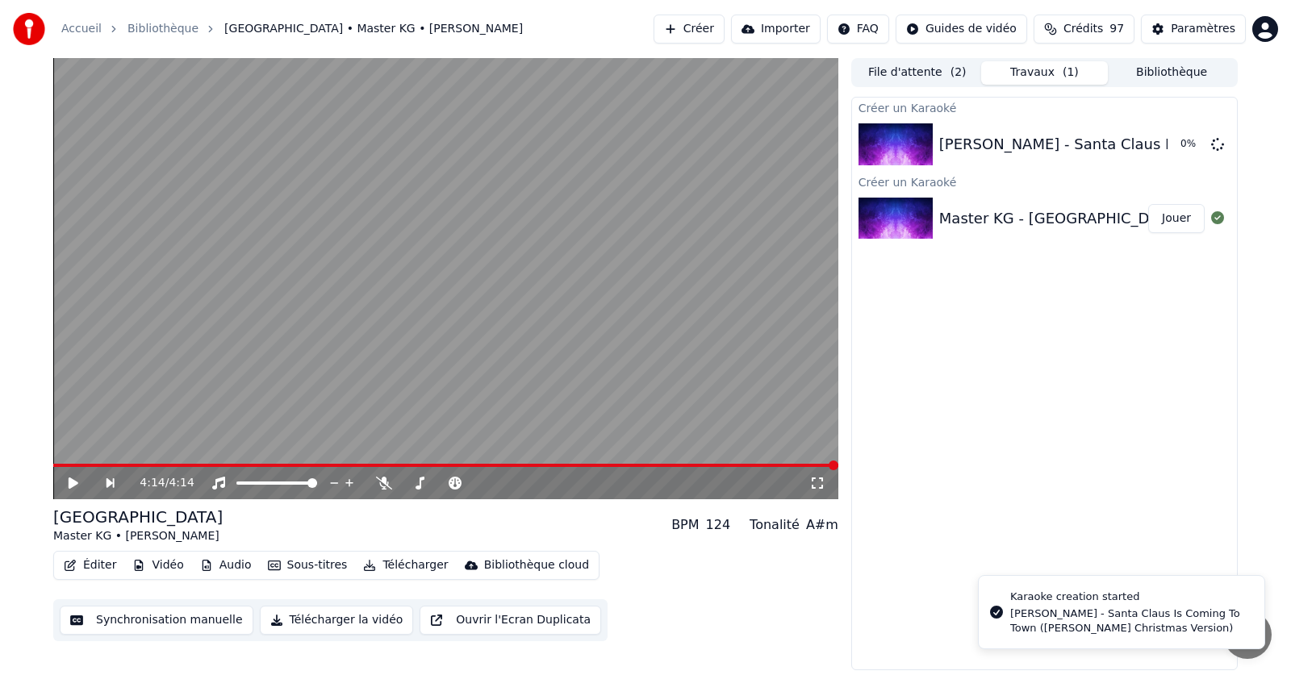
scroll to position [0, 0]
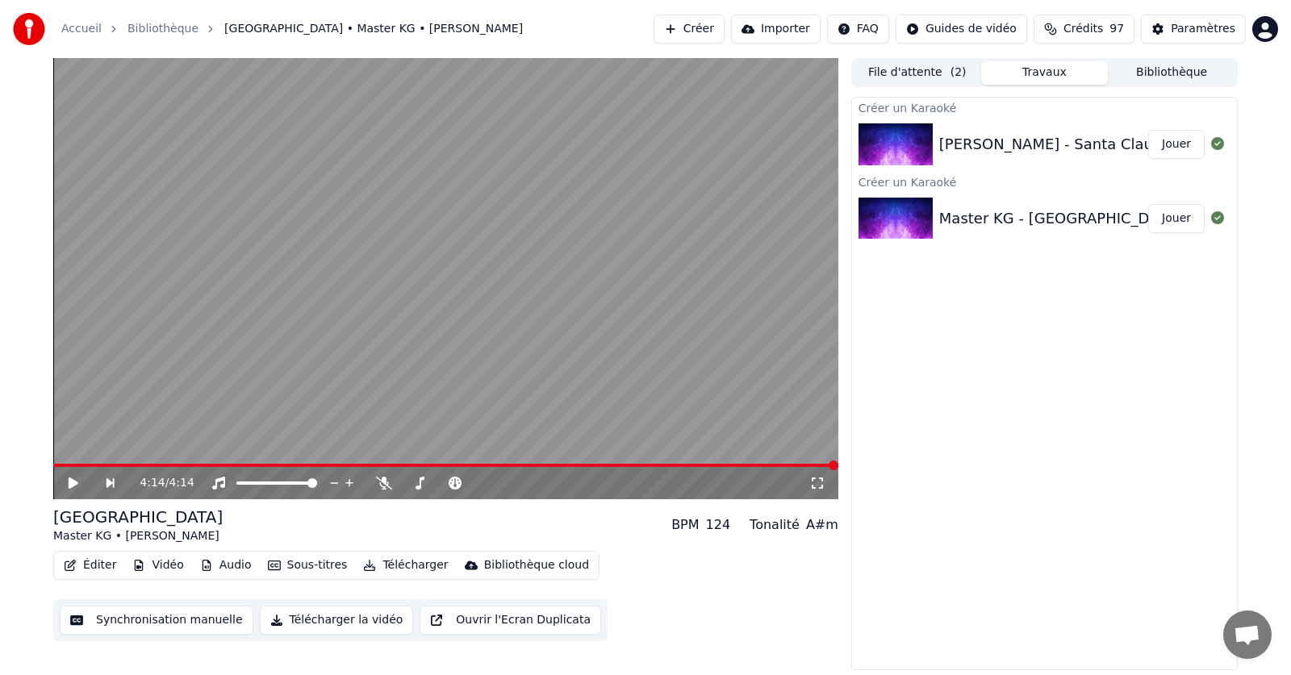
click at [1174, 150] on button "Jouer" at bounding box center [1176, 144] width 56 height 29
